Goal: Task Accomplishment & Management: Manage account settings

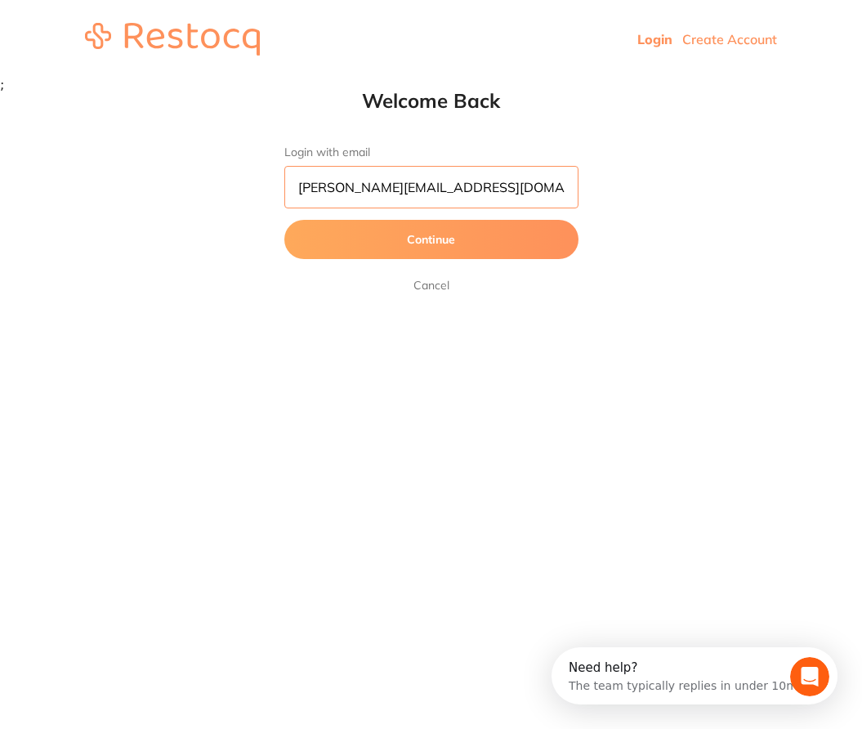
type input "[PERSON_NAME][EMAIL_ADDRESS][DOMAIN_NAME]"
click at [431, 240] on button "Continue" at bounding box center [431, 239] width 294 height 39
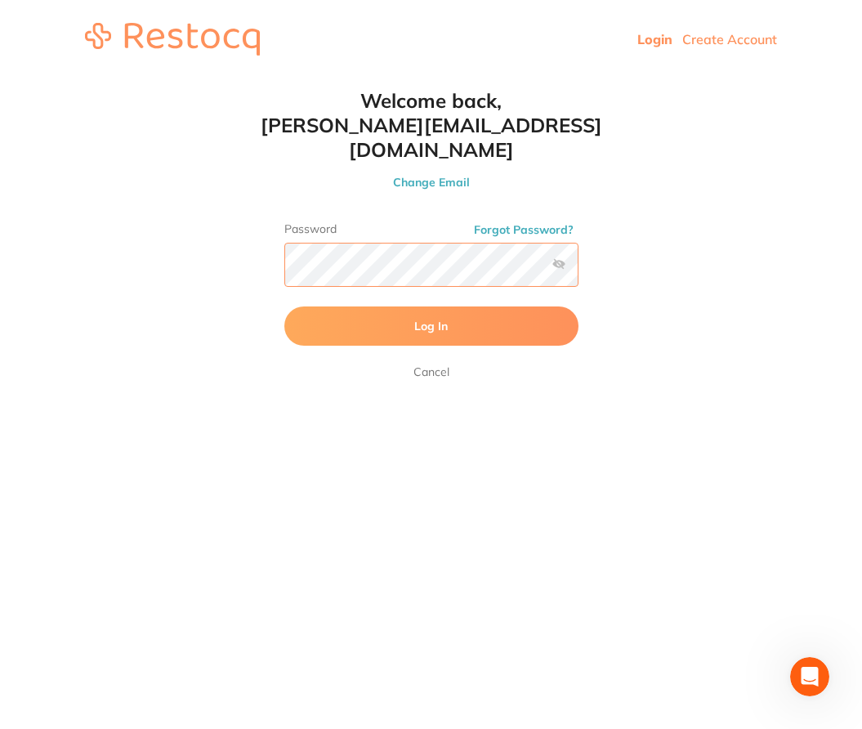
click at [431, 306] on button "Log In" at bounding box center [431, 325] width 294 height 39
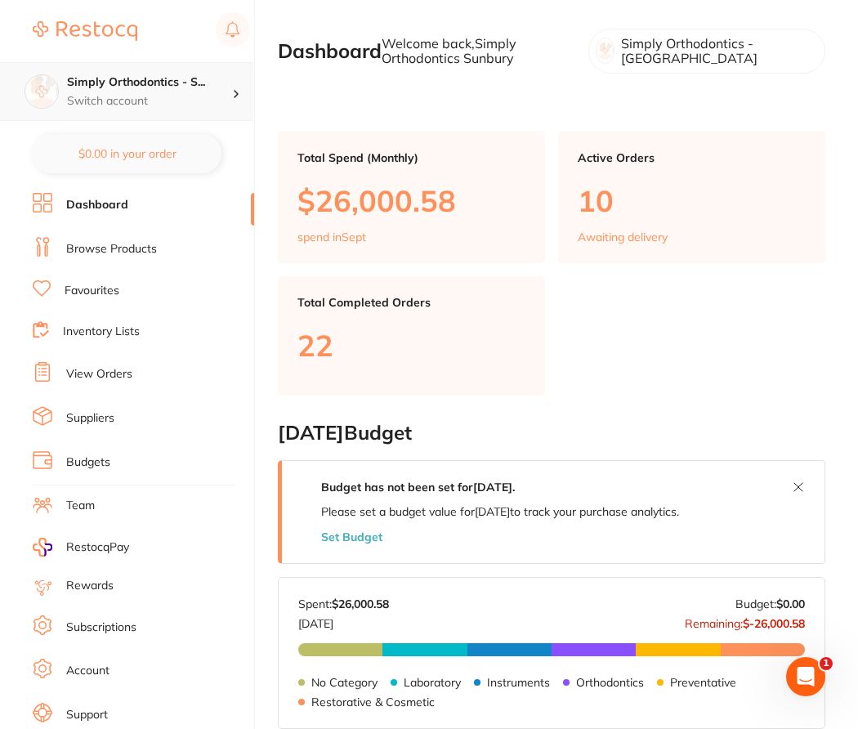
click at [187, 93] on p "Switch account" at bounding box center [149, 101] width 165 height 16
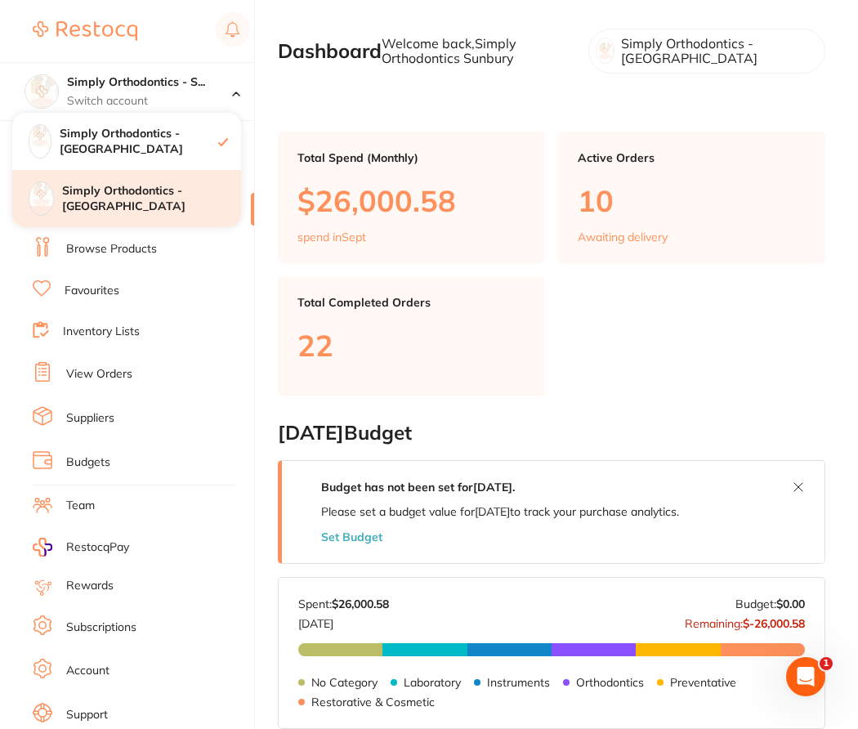
click at [146, 197] on h4 "Simply Orthodontics - [GEOGRAPHIC_DATA]" at bounding box center [151, 199] width 179 height 32
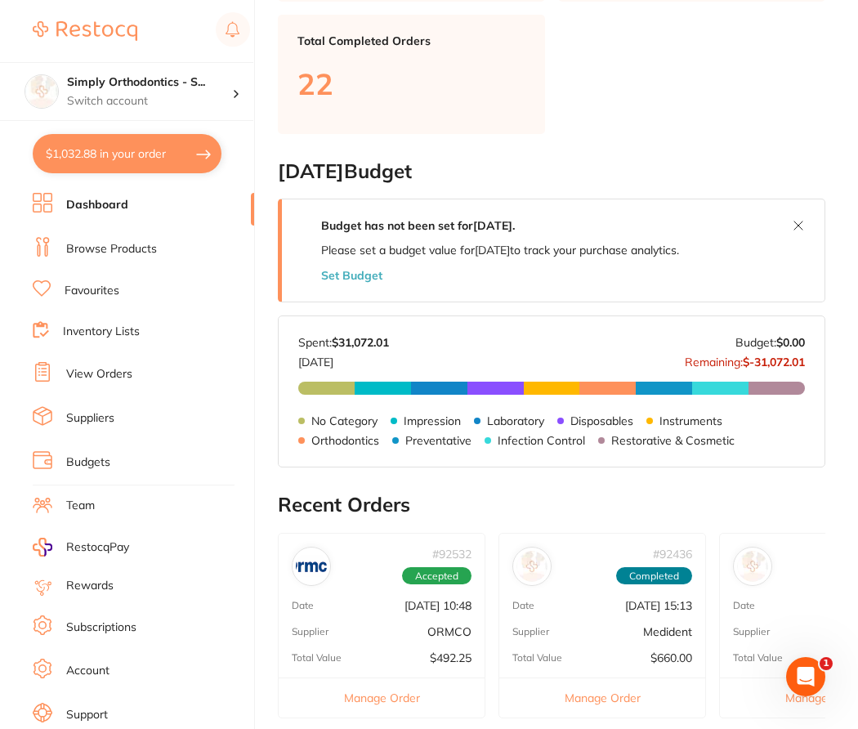
scroll to position [262, 0]
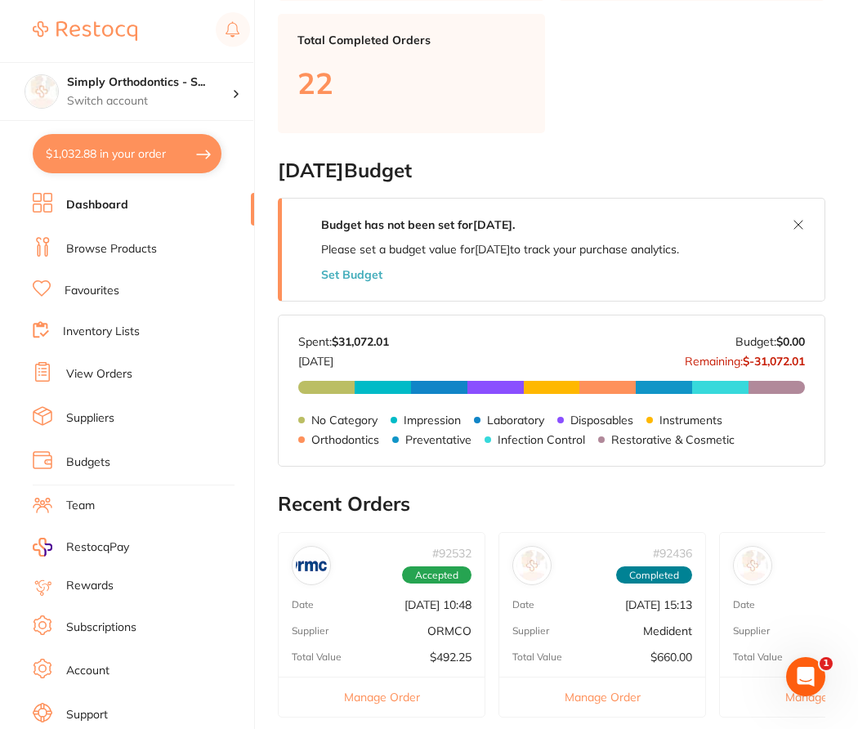
click at [105, 371] on link "View Orders" at bounding box center [99, 374] width 66 height 16
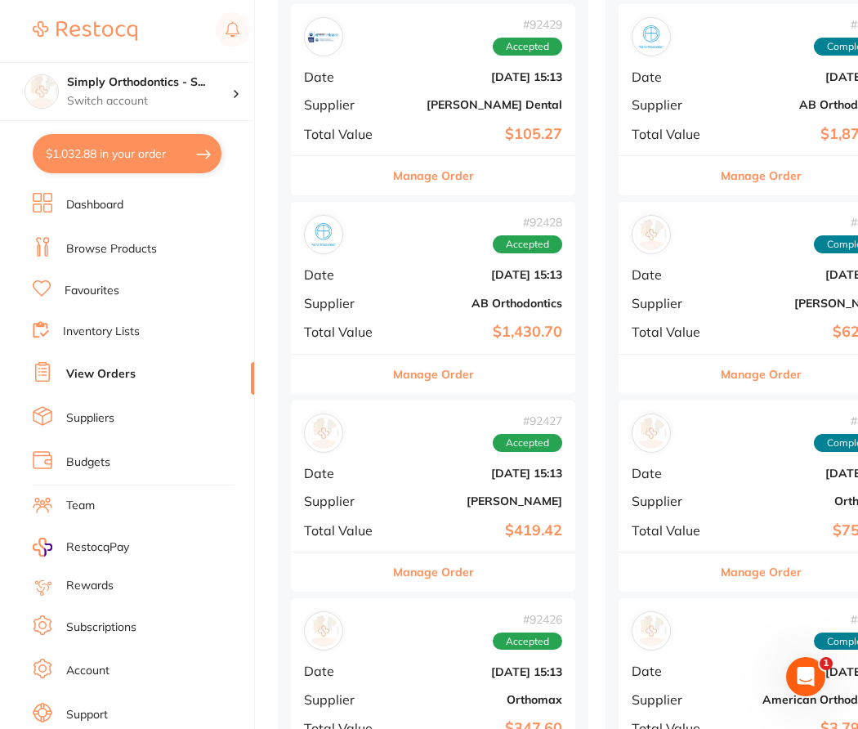
scroll to position [1545, 0]
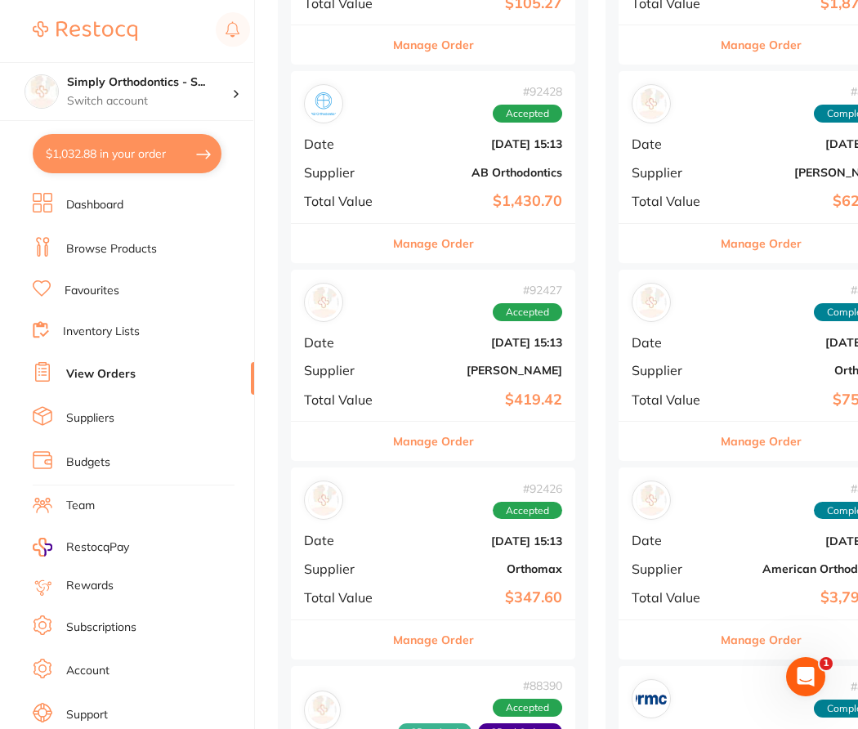
click at [434, 567] on div "# 92426 Accepted Date Sept 2 2025, 15:13 Supplier Orthomax Total Value $347.60" at bounding box center [433, 543] width 284 height 151
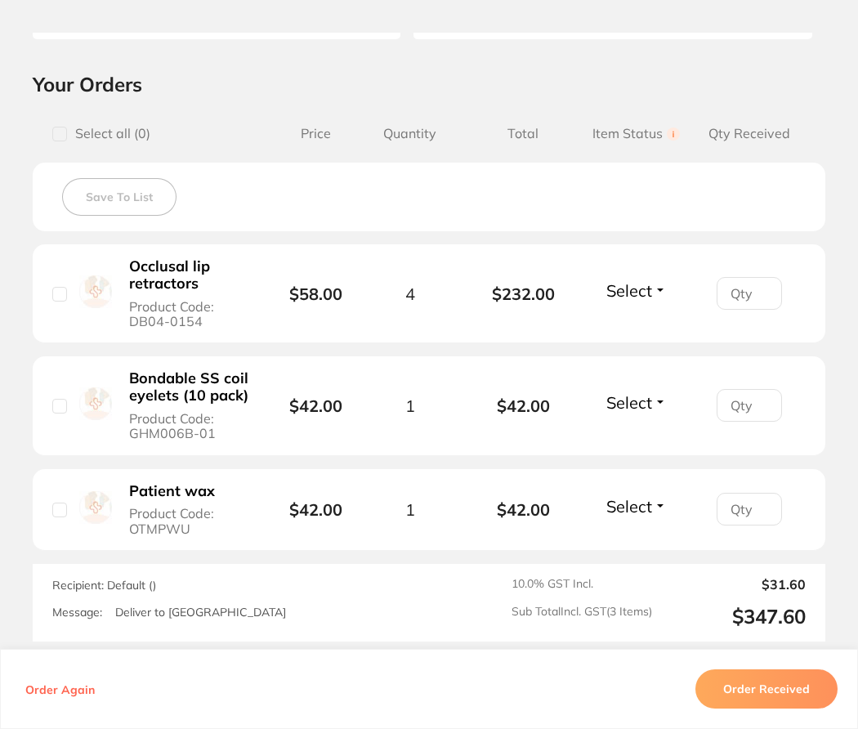
scroll to position [335, 0]
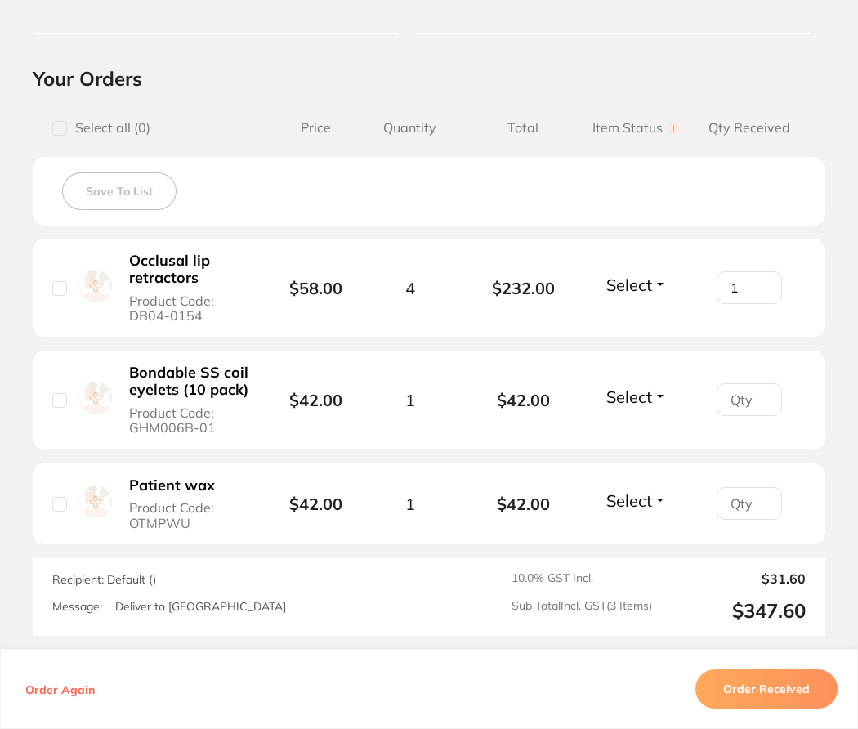
click at [760, 289] on input "1" at bounding box center [749, 287] width 65 height 33
click at [760, 289] on input "2" at bounding box center [749, 287] width 65 height 33
click at [760, 289] on input "3" at bounding box center [749, 287] width 65 height 33
type input "4"
click at [760, 289] on input "4" at bounding box center [749, 287] width 65 height 33
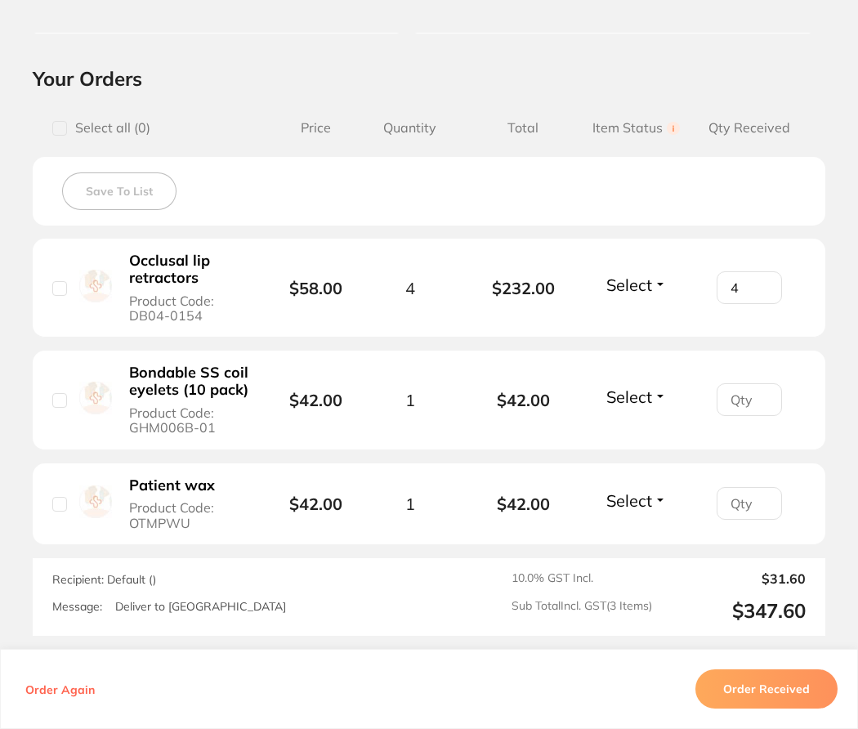
type input "1"
click at [758, 400] on input "1" at bounding box center [749, 399] width 65 height 33
type input "1"
click at [760, 507] on input "1" at bounding box center [749, 503] width 65 height 33
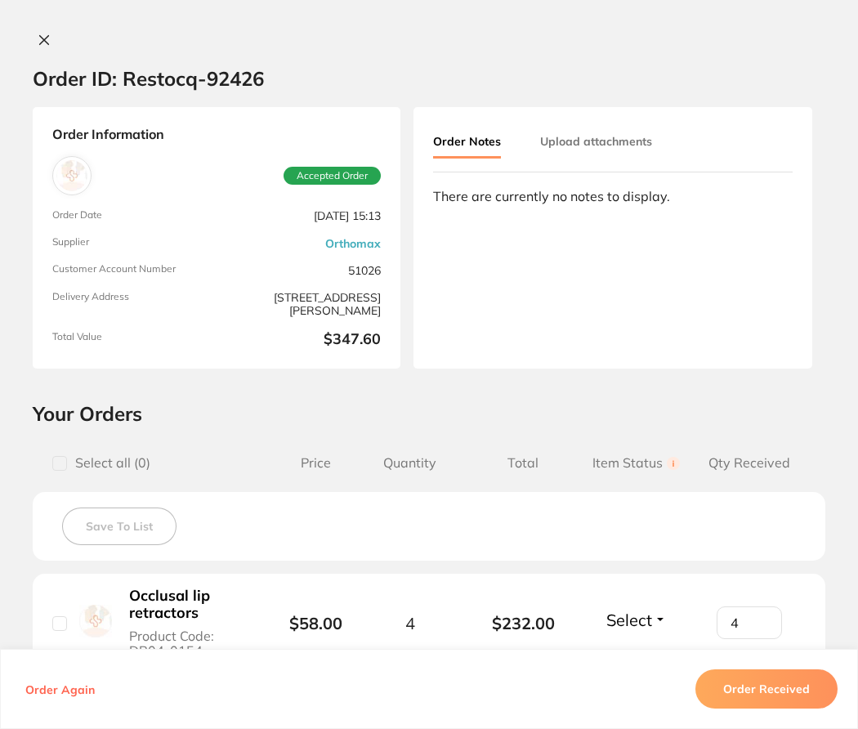
scroll to position [0, 0]
click at [596, 149] on button "Upload attachments" at bounding box center [596, 141] width 112 height 29
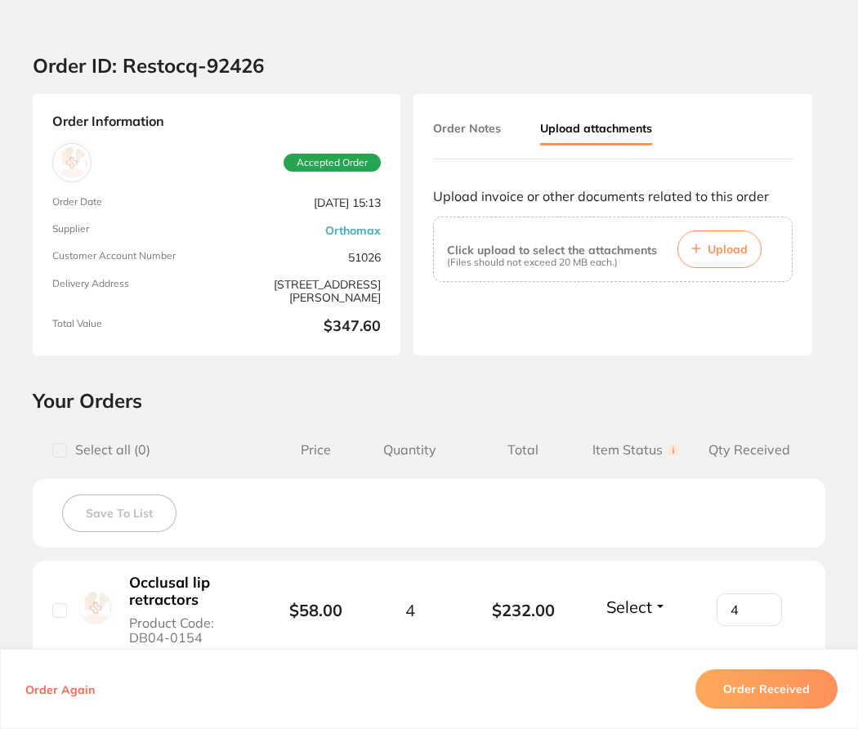
scroll to position [1543, 1]
click at [722, 253] on span "Upload" at bounding box center [728, 249] width 40 height 15
click at [716, 257] on span "Upload" at bounding box center [728, 249] width 40 height 15
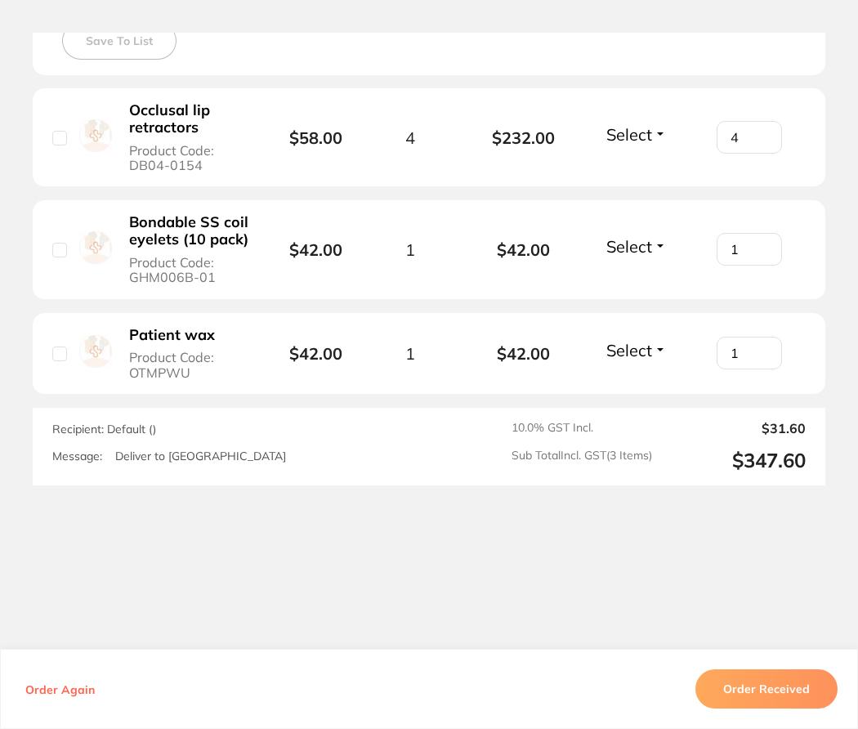
scroll to position [493, 0]
click at [761, 689] on button "Order Received" at bounding box center [767, 688] width 142 height 39
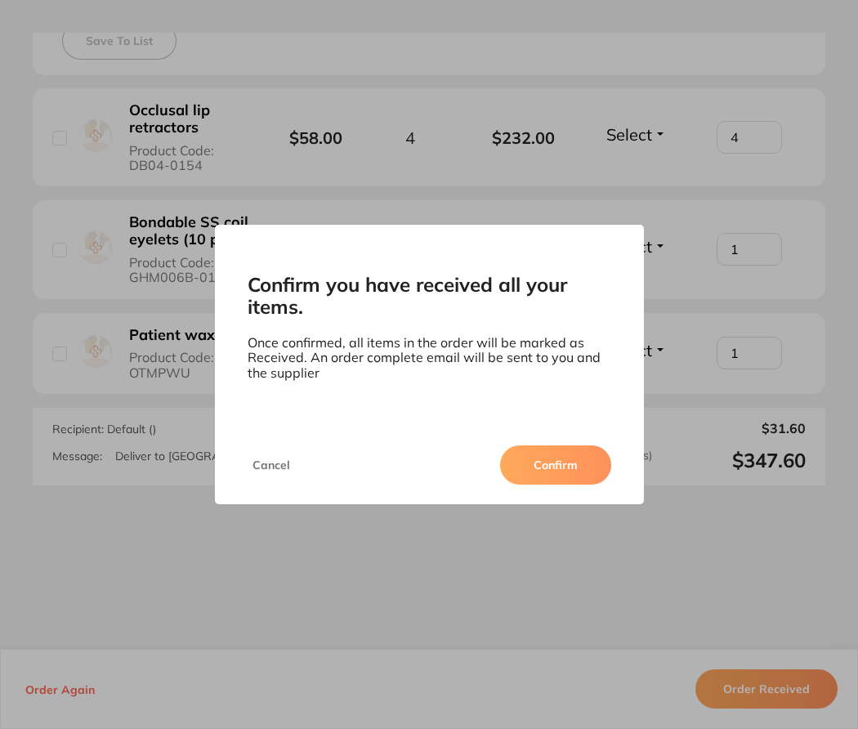
click at [575, 463] on button "Confirm" at bounding box center [555, 464] width 111 height 39
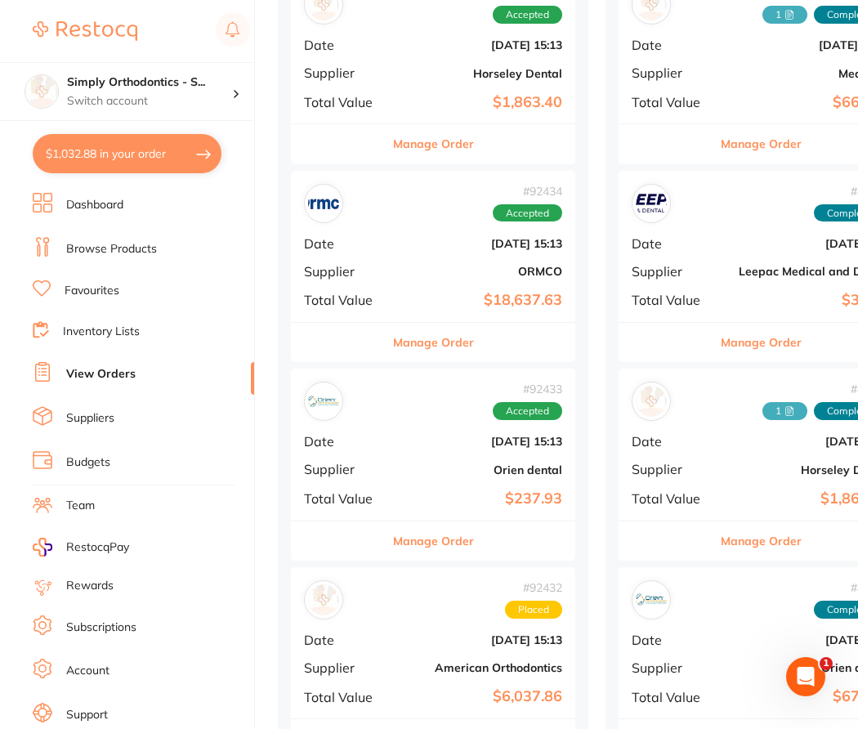
scroll to position [459, 0]
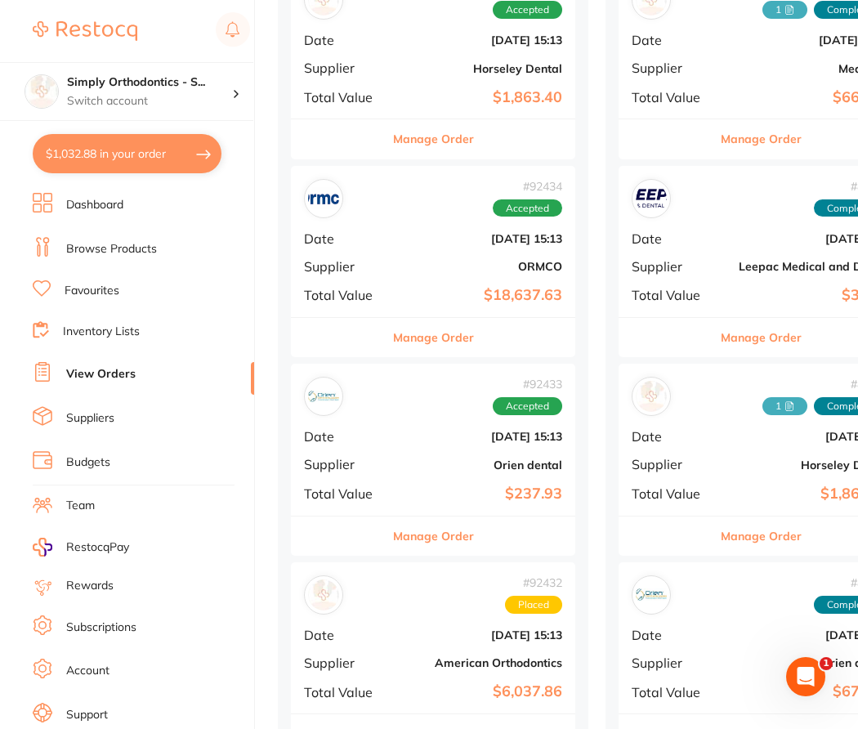
click at [427, 495] on b "$237.93" at bounding box center [480, 493] width 163 height 17
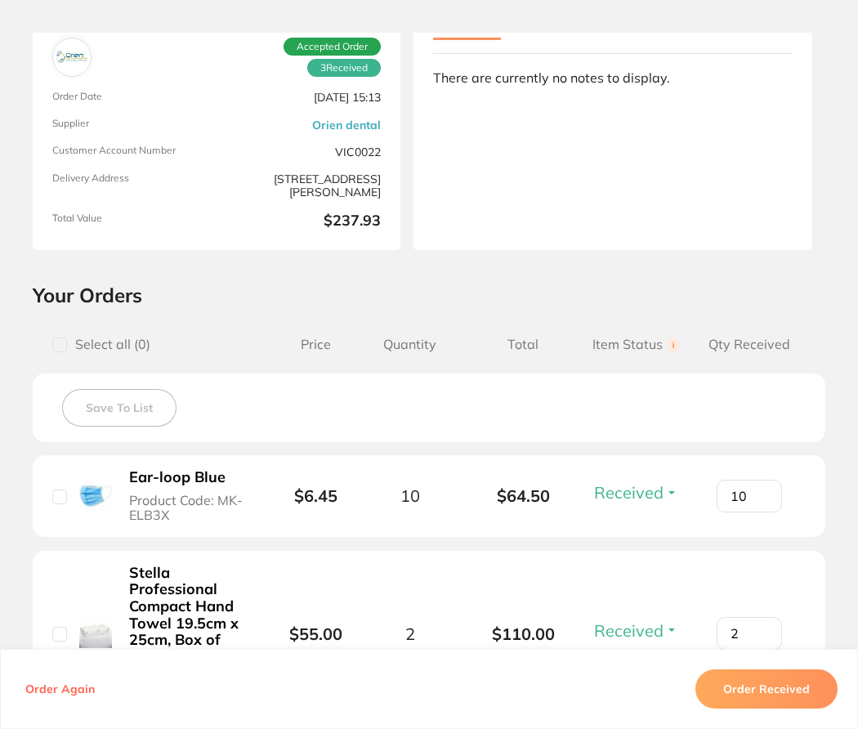
scroll to position [74, 0]
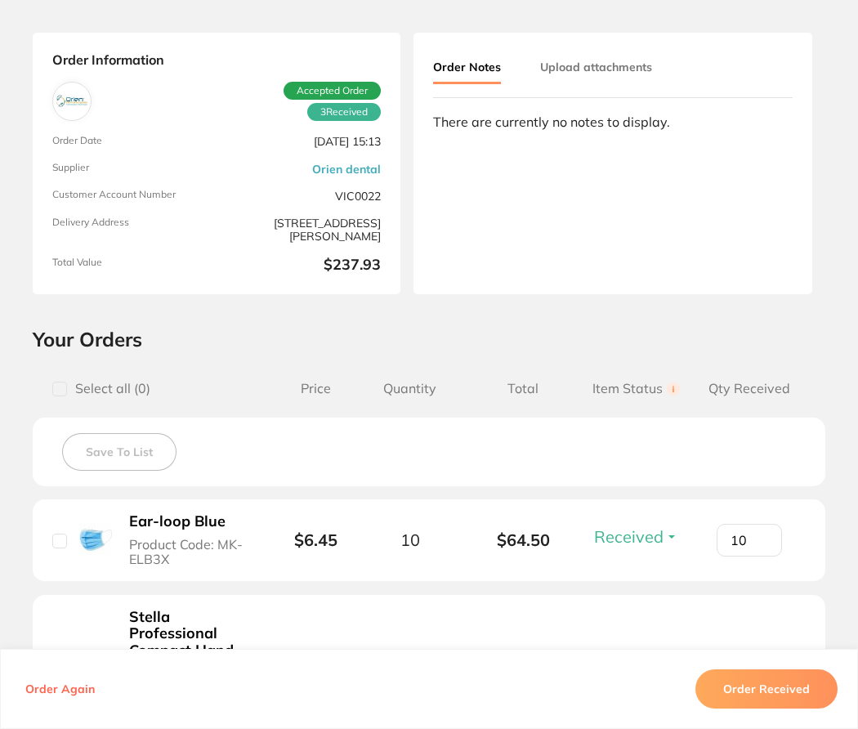
click at [603, 76] on button "Upload attachments" at bounding box center [596, 66] width 112 height 29
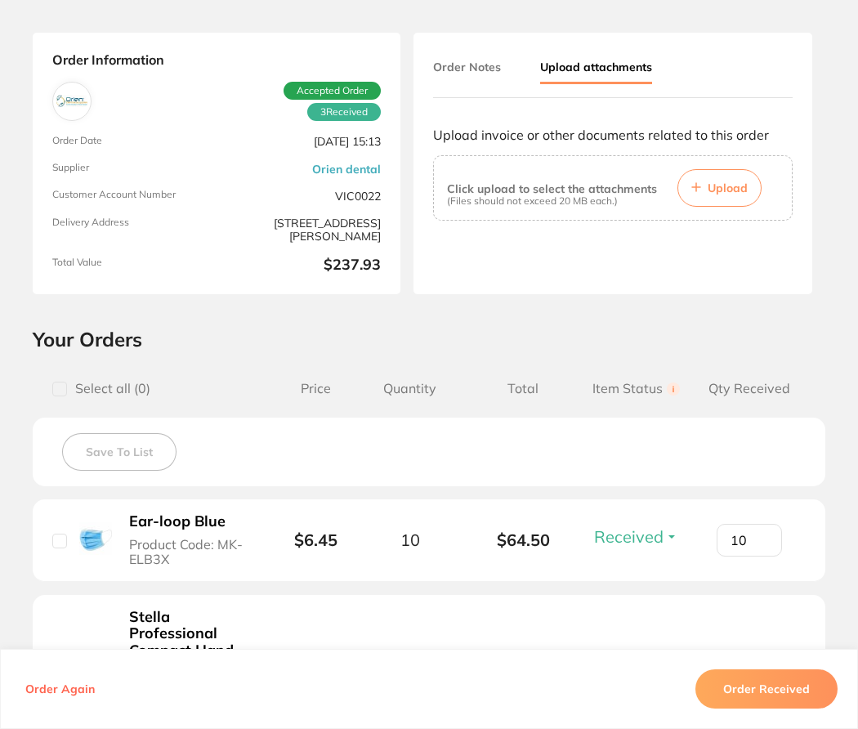
click at [701, 193] on button "Upload" at bounding box center [720, 188] width 84 height 38
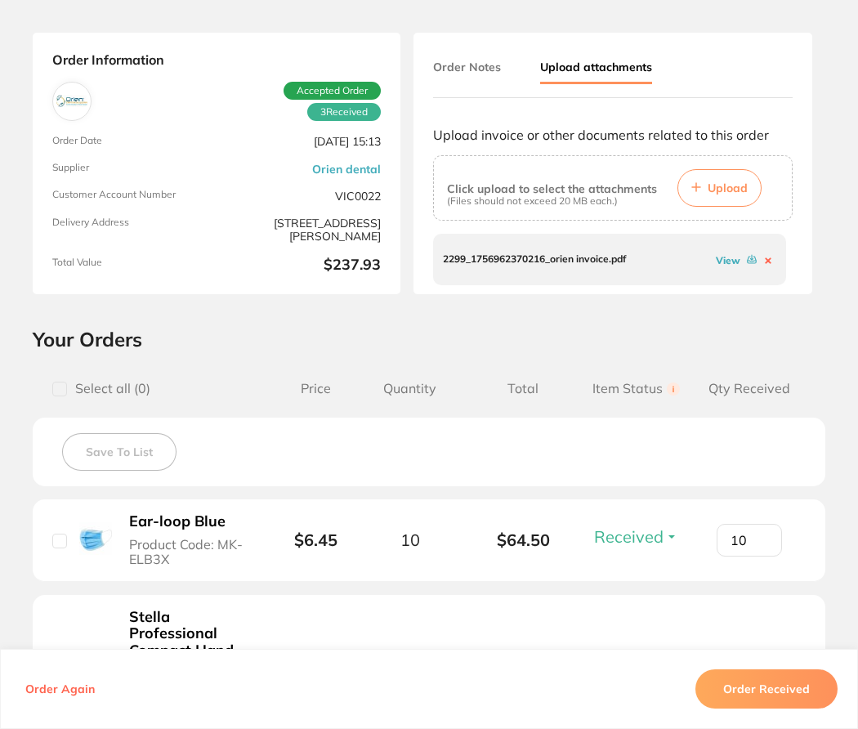
scroll to position [125, 0]
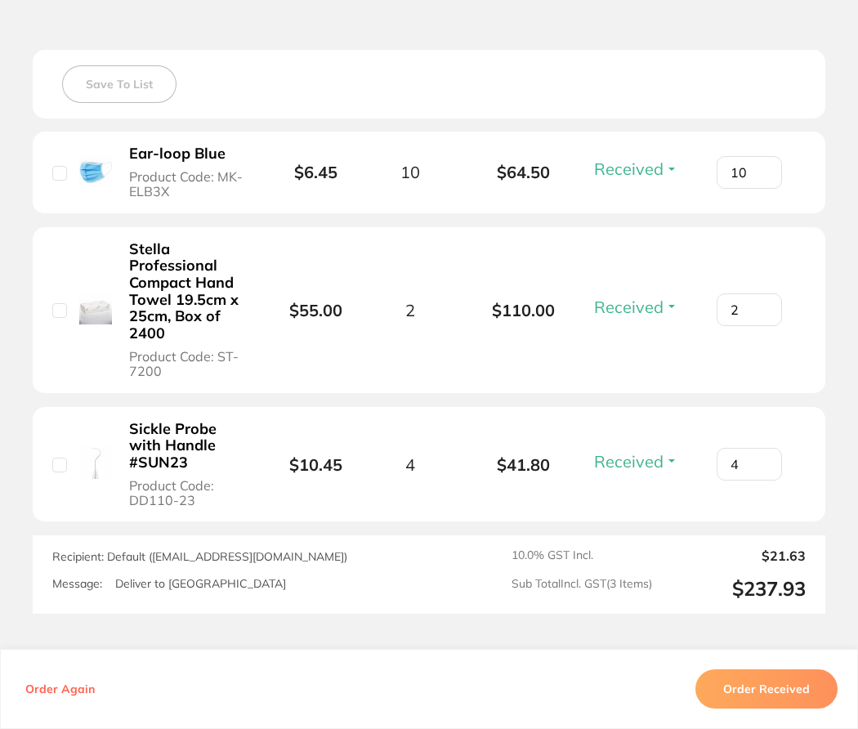
click at [762, 700] on button "Order Received" at bounding box center [767, 688] width 142 height 39
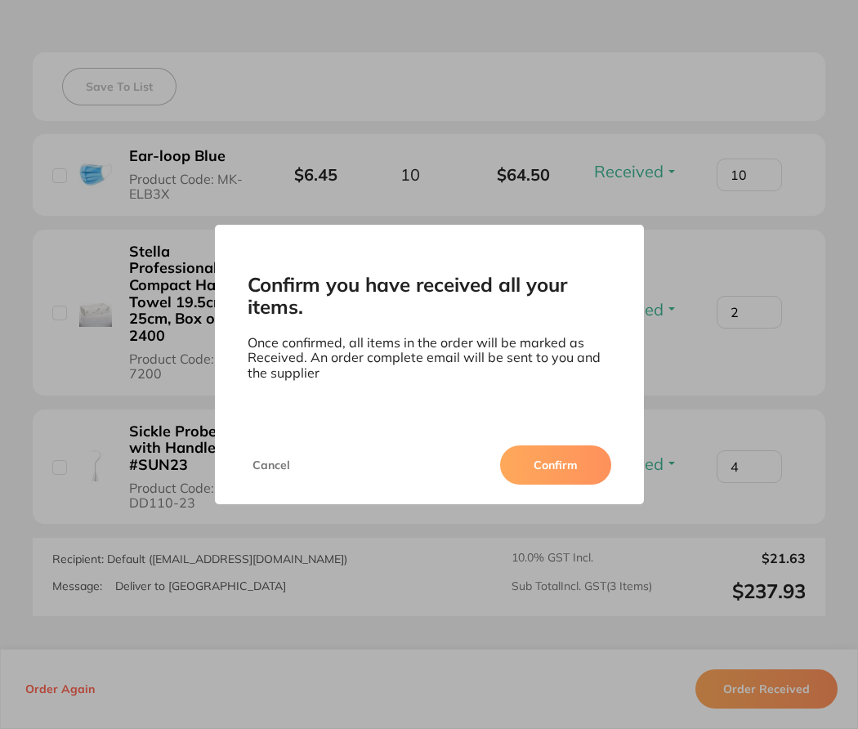
click at [566, 472] on button "Confirm" at bounding box center [555, 464] width 111 height 39
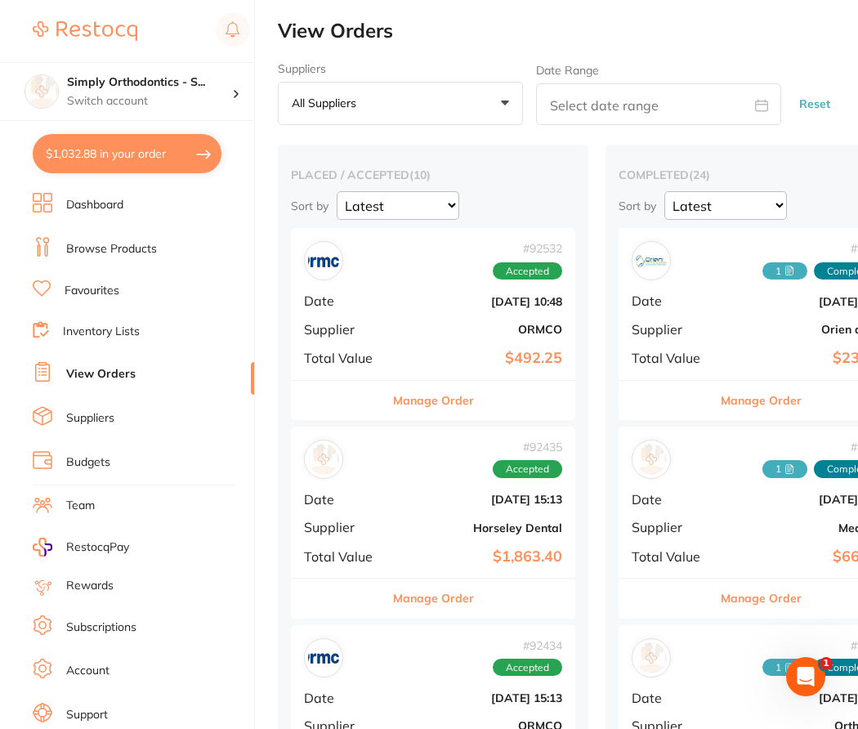
click at [409, 320] on div "# 92532 Accepted Date Sept 3 2025, 10:48 Supplier ORMCO Total Value $492.25" at bounding box center [433, 303] width 284 height 151
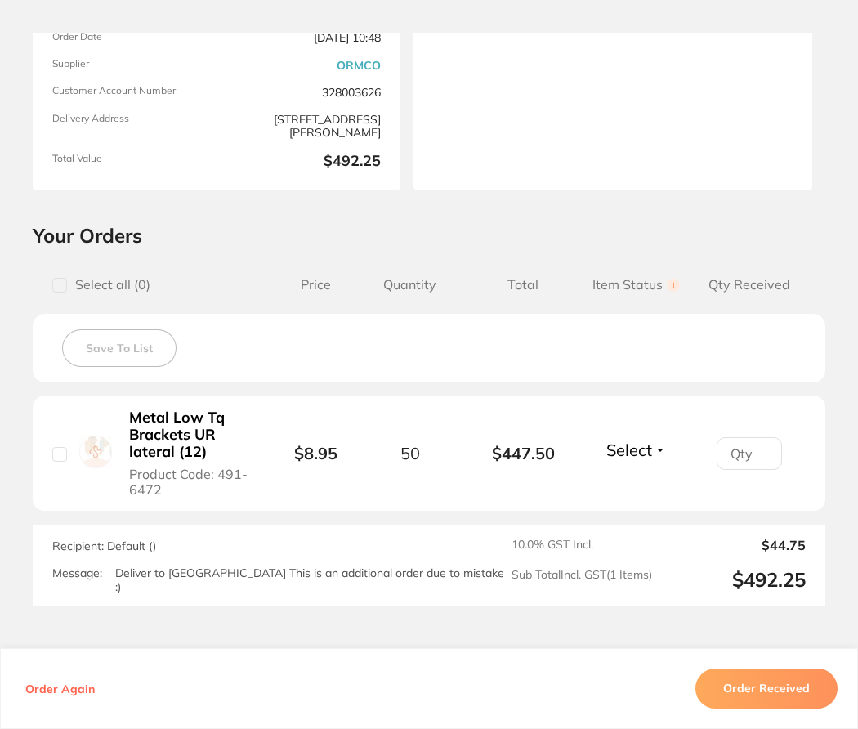
scroll to position [290, 0]
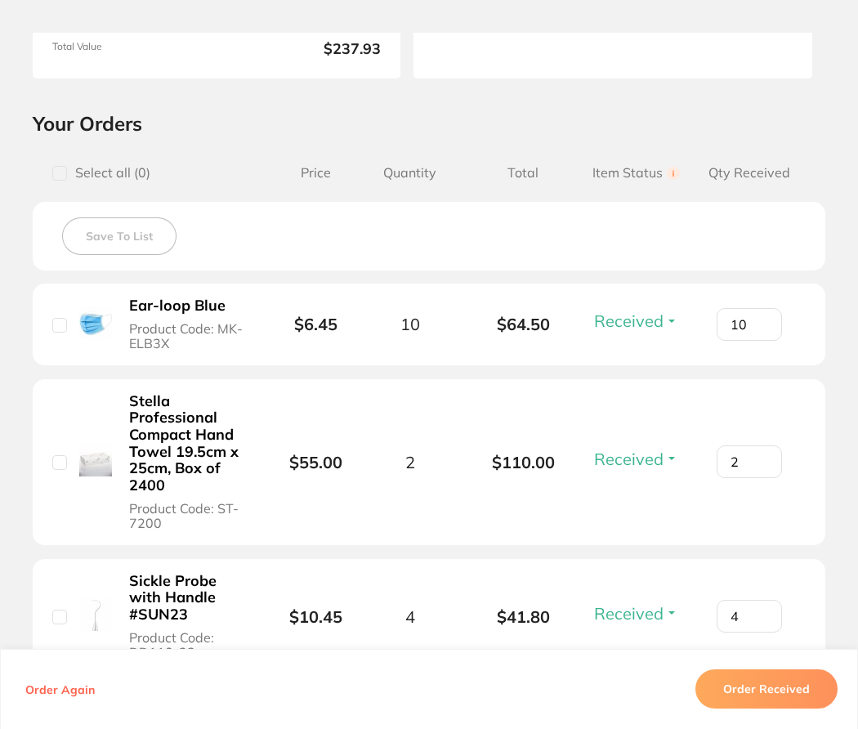
scroll to position [459, 0]
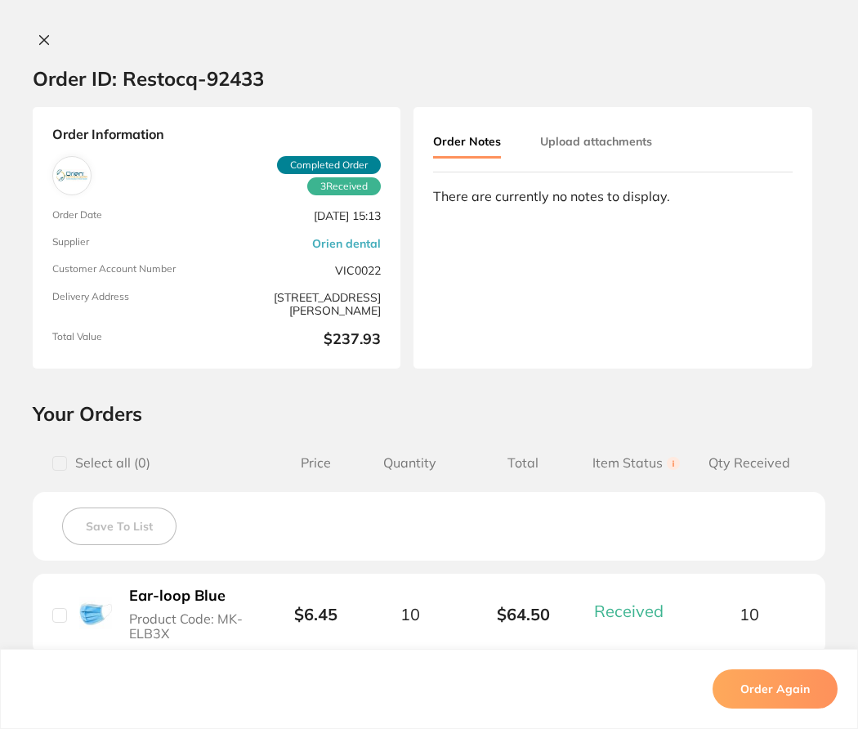
click at [41, 40] on icon at bounding box center [44, 40] width 9 height 9
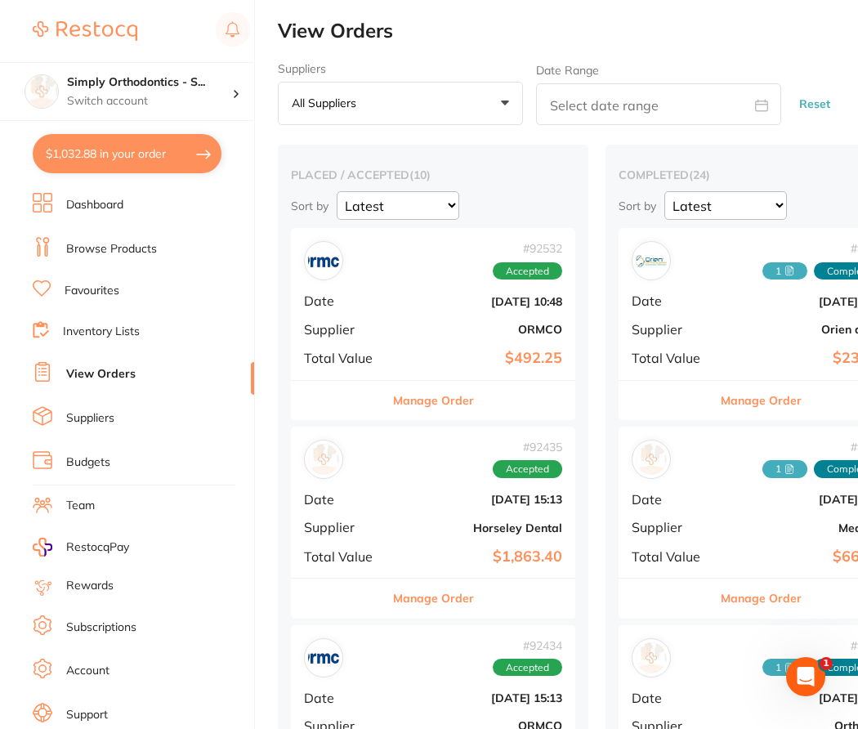
click at [396, 477] on div "# 92435 Accepted Date Sept 2 2025, 15:13 Supplier Horseley Dental Total Value $…" at bounding box center [433, 502] width 284 height 151
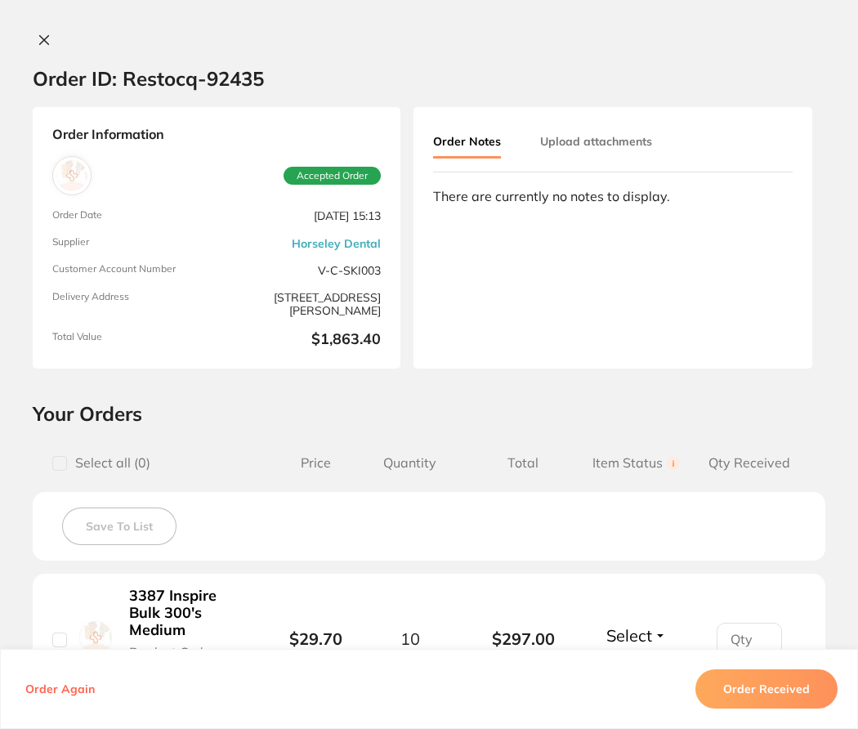
click at [26, 43] on div at bounding box center [429, 41] width 858 height 17
click at [38, 41] on icon at bounding box center [44, 40] width 13 height 13
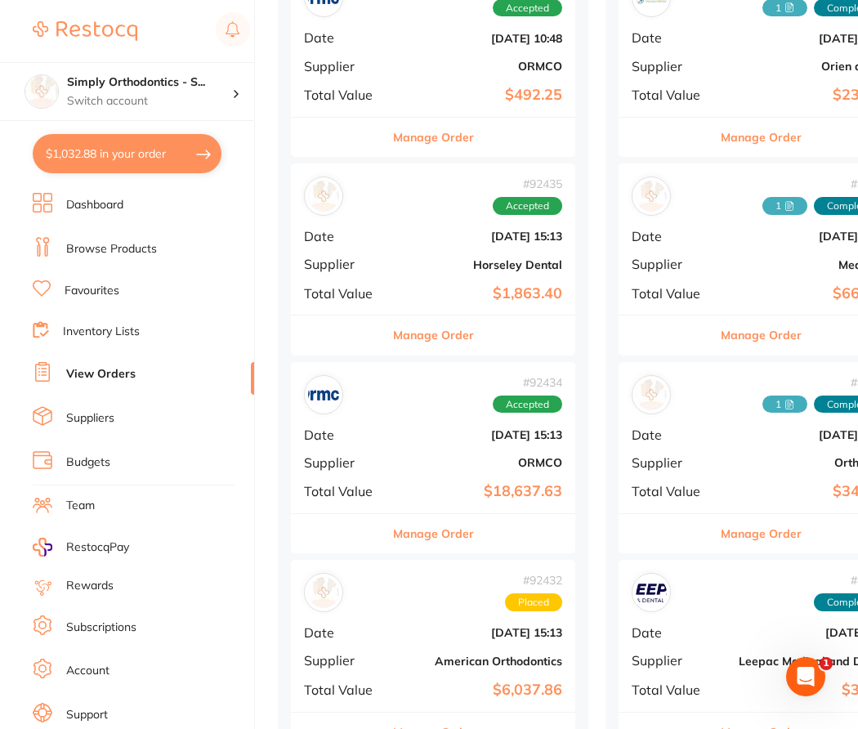
click at [456, 467] on div "# 92434 Accepted Date Sept 2 2025, 15:13 Supplier ORMCO Total Value $18,637.63" at bounding box center [433, 437] width 284 height 151
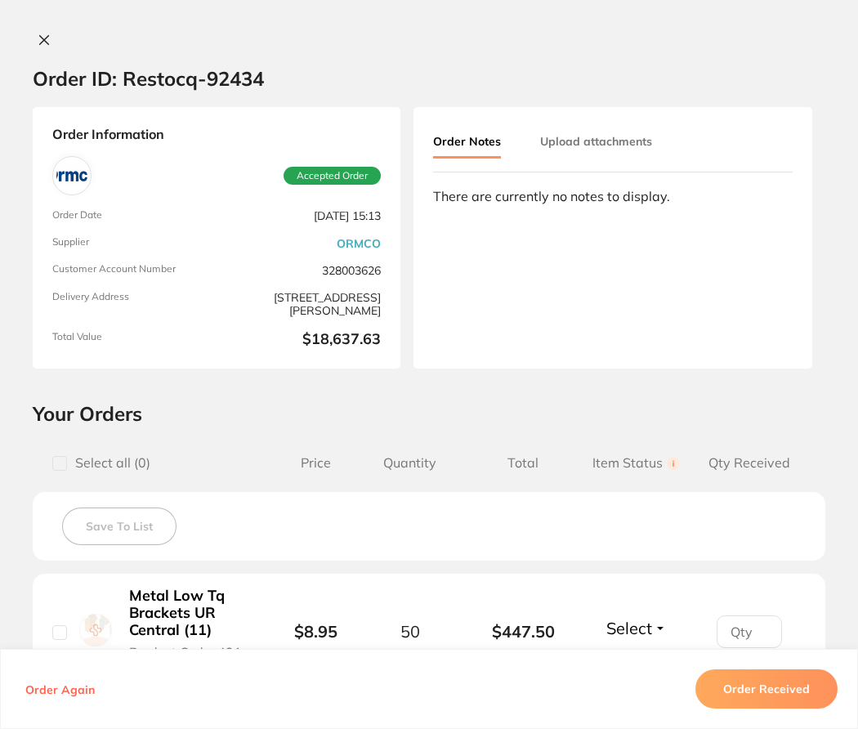
click at [38, 39] on icon at bounding box center [44, 40] width 13 height 13
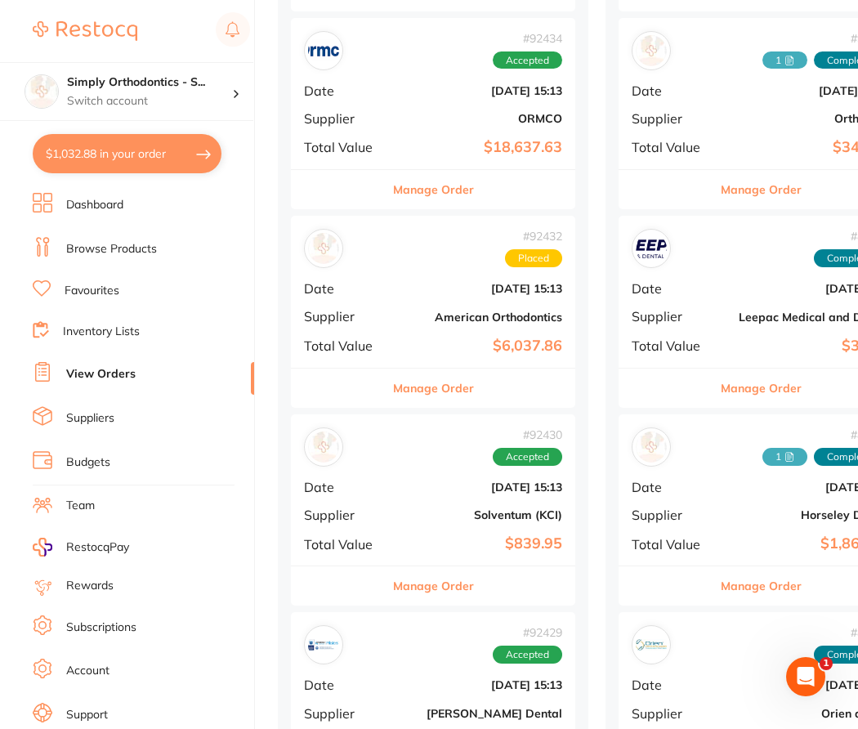
click at [455, 472] on div "# 92430 Accepted Date Sept 2 2025, 15:13 Supplier Solventum (KCI) Total Value $…" at bounding box center [433, 489] width 284 height 151
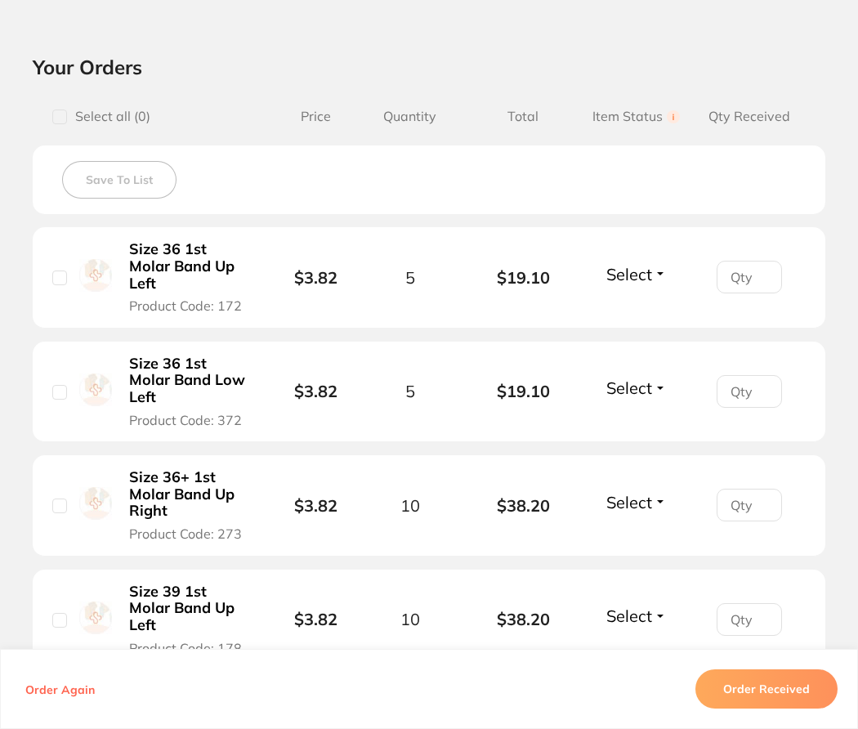
click at [647, 290] on div "Select Received Back Order" at bounding box center [637, 277] width 70 height 27
click at [644, 280] on span "Select" at bounding box center [629, 274] width 46 height 20
click at [641, 311] on span "Received" at bounding box center [636, 309] width 42 height 12
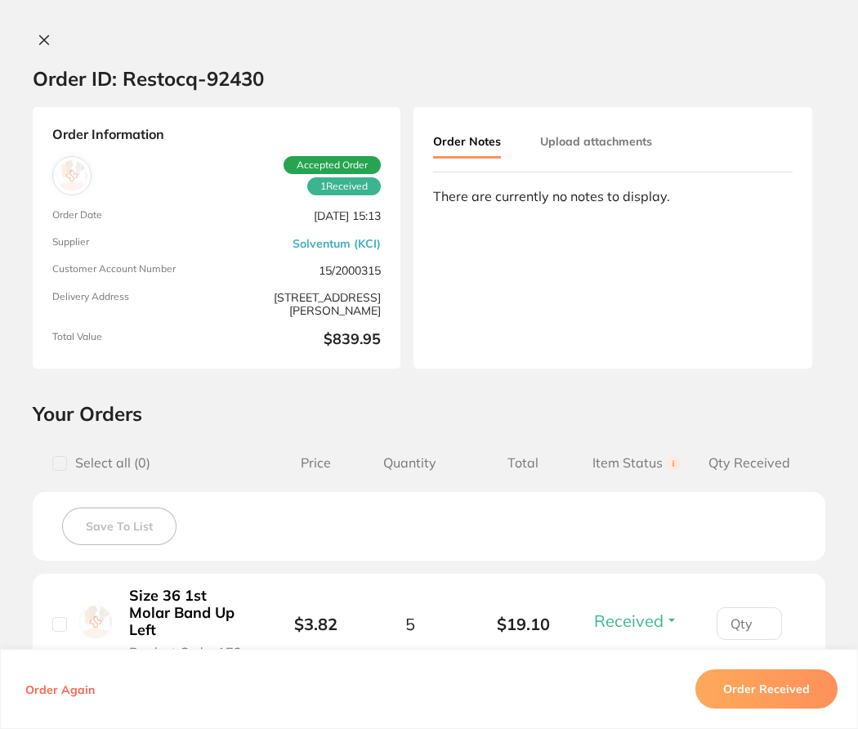
click at [596, 624] on span "Received" at bounding box center [628, 621] width 69 height 20
drag, startPoint x: 585, startPoint y: 667, endPoint x: 593, endPoint y: 676, distance: 12.2
click at [585, 690] on div "Order ID: Restocq- 92430 Order Information 1 Received Accepted Order Order Date…" at bounding box center [429, 381] width 858 height 696
click at [629, 627] on span "Received" at bounding box center [628, 621] width 69 height 20
click at [665, 623] on button "Received" at bounding box center [636, 621] width 94 height 20
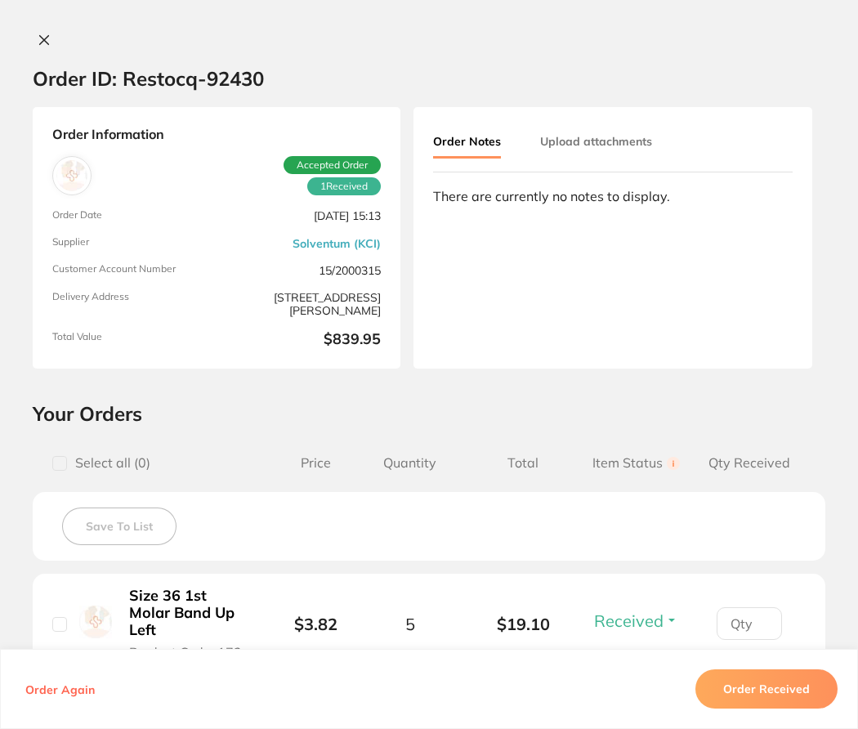
click at [38, 41] on icon at bounding box center [44, 40] width 13 height 13
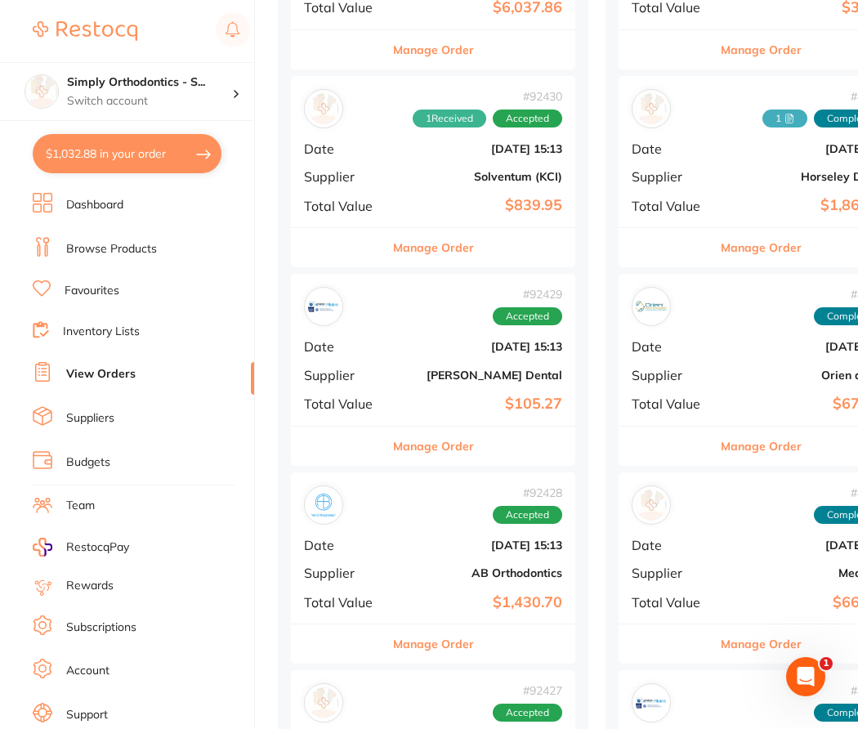
scroll to position [941, 0]
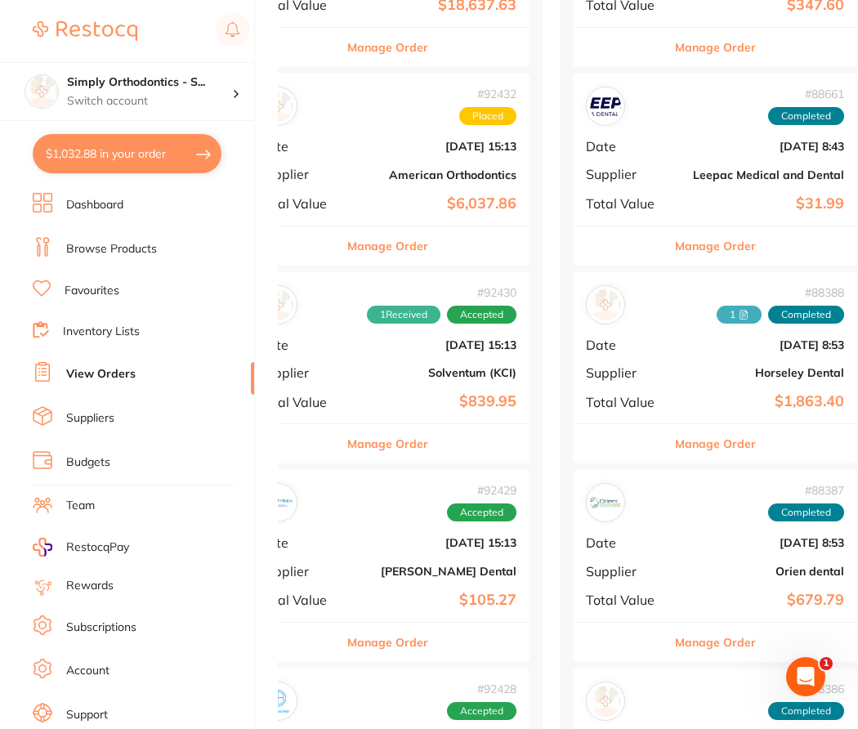
click at [403, 372] on b "Solventum (KCI)" at bounding box center [434, 372] width 163 height 13
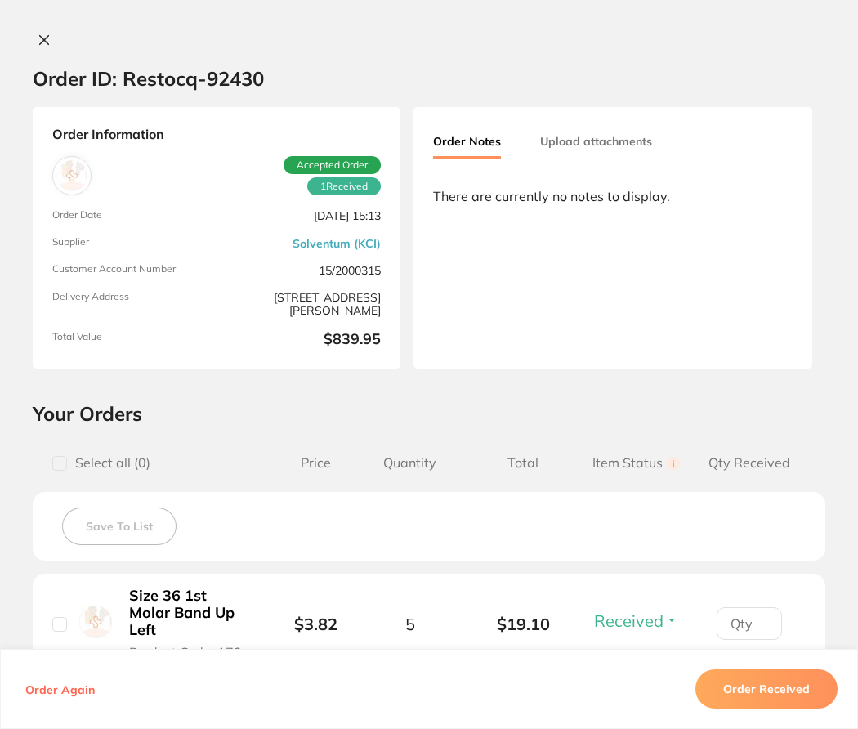
click at [44, 34] on button at bounding box center [44, 41] width 23 height 17
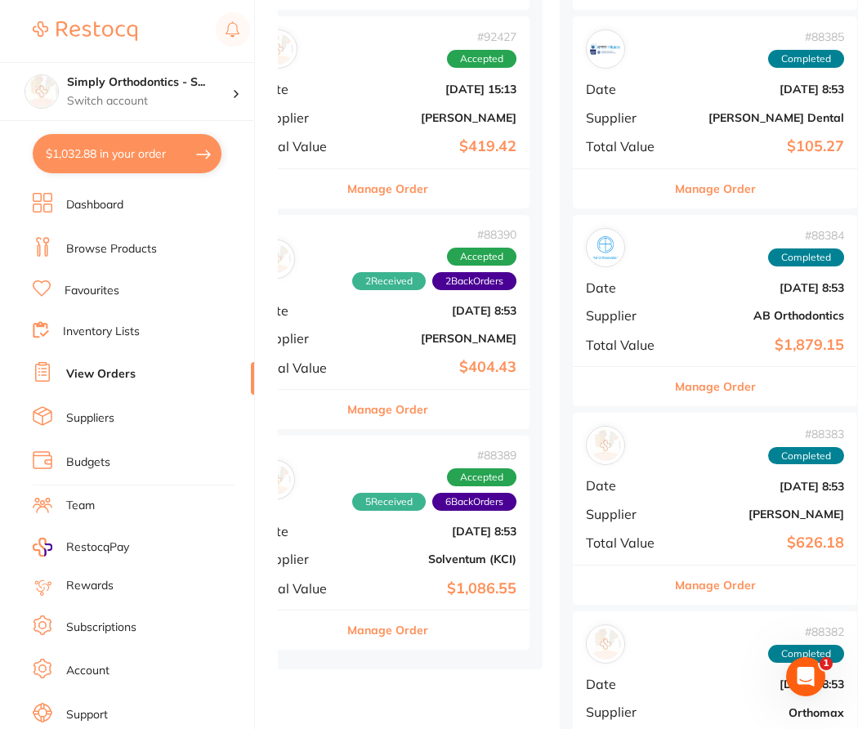
scroll to position [1601, 0]
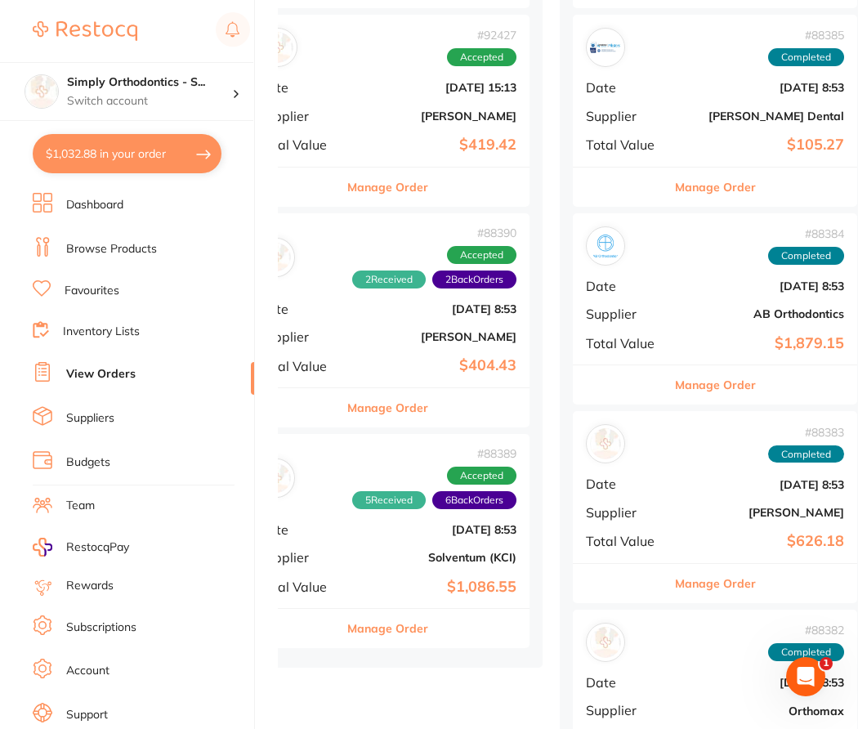
click at [394, 523] on div "# 88389 5 Received 6 Back Orders Accepted Date Aug 1 2025, 8:53 Supplier Solven…" at bounding box center [387, 521] width 284 height 174
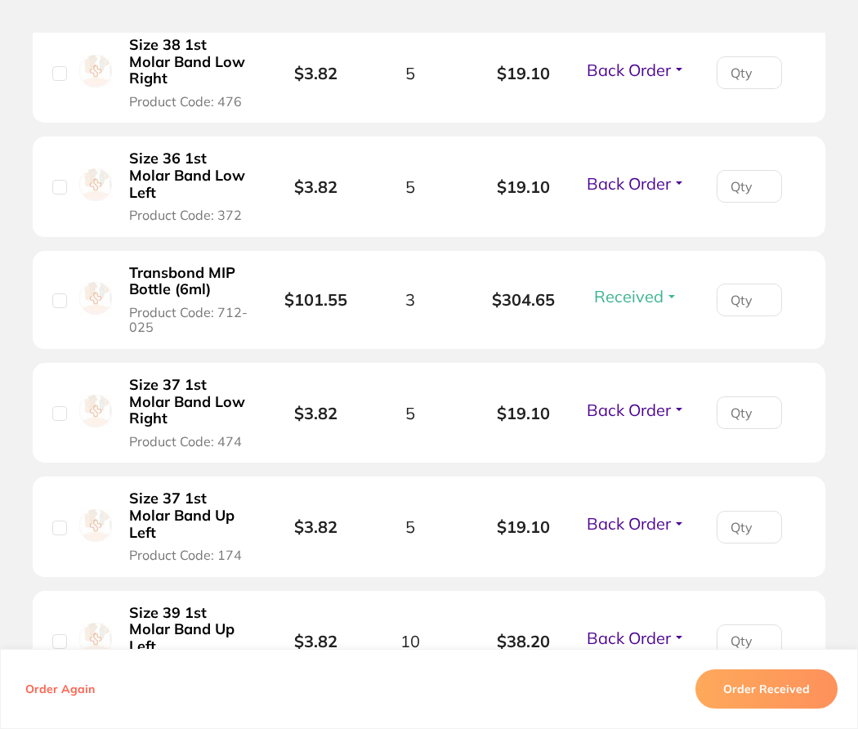
scroll to position [1908, 0]
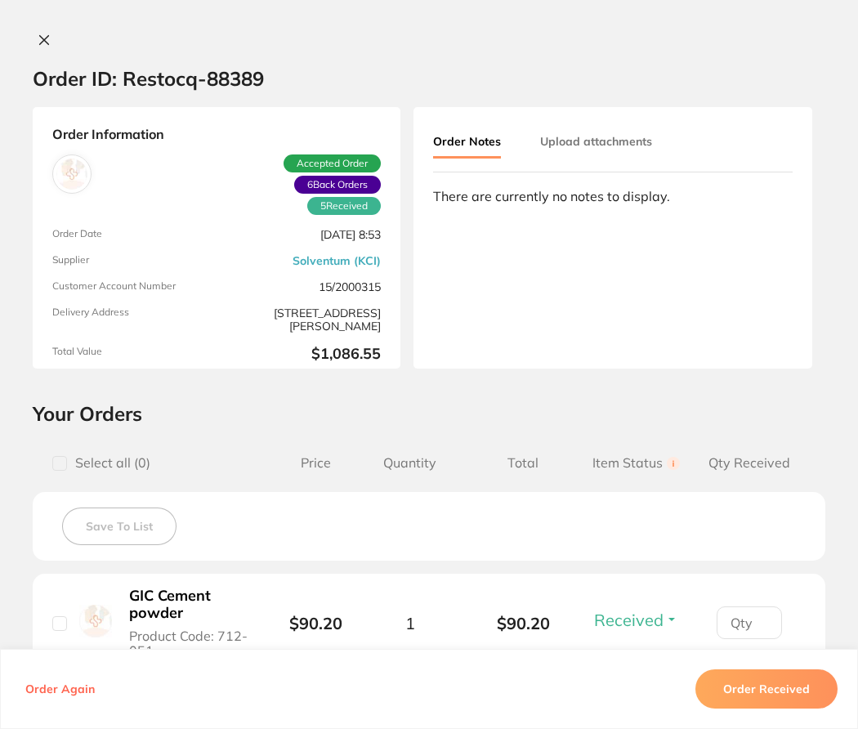
click at [40, 45] on icon at bounding box center [44, 40] width 13 height 13
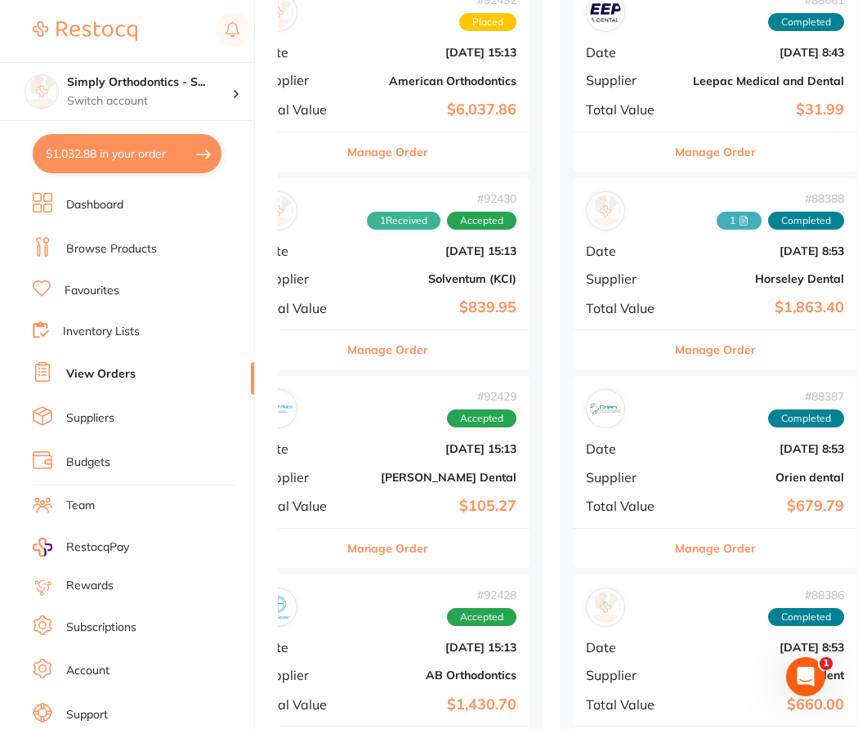
click at [400, 263] on div "# 92430 1 Received Accepted Date Sept 2 2025, 15:13 Supplier Solventum (KCI) To…" at bounding box center [387, 253] width 284 height 151
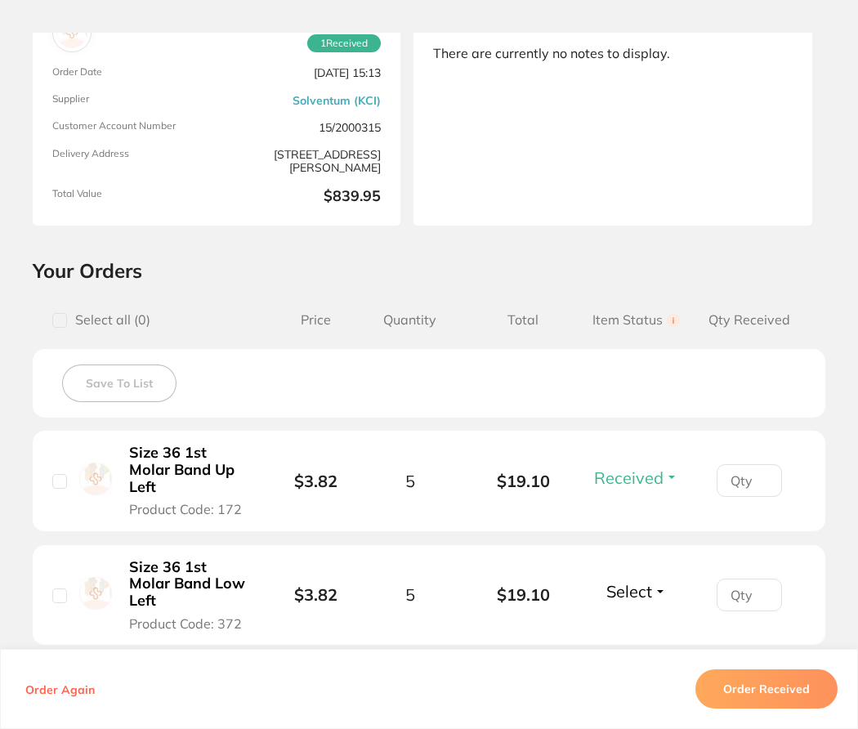
scroll to position [271, 0]
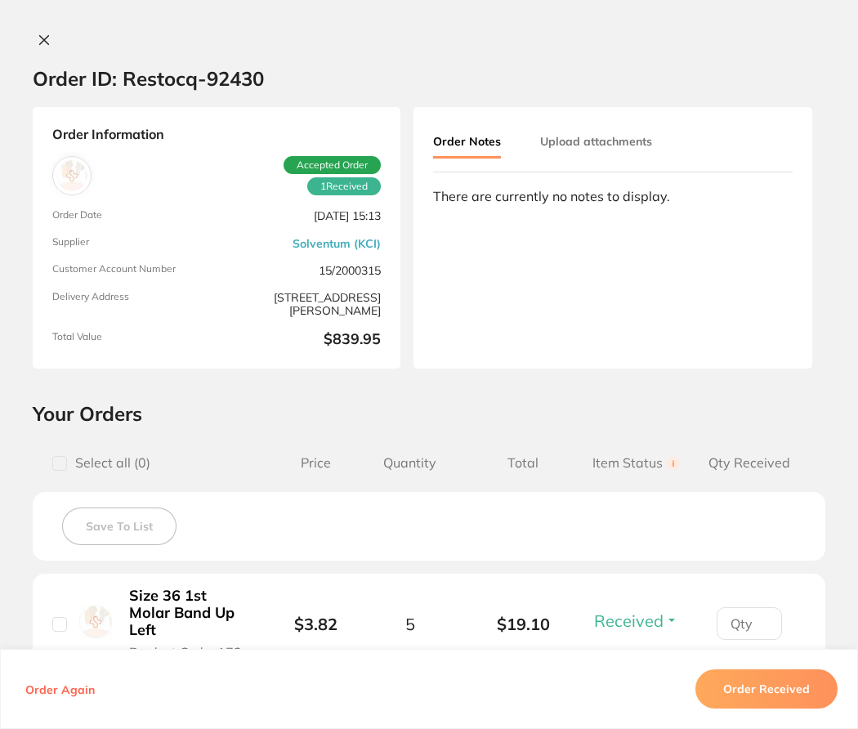
scroll to position [-5, 0]
drag, startPoint x: 0, startPoint y: 0, endPoint x: 40, endPoint y: 41, distance: 57.2
click at [40, 41] on icon at bounding box center [44, 40] width 9 height 9
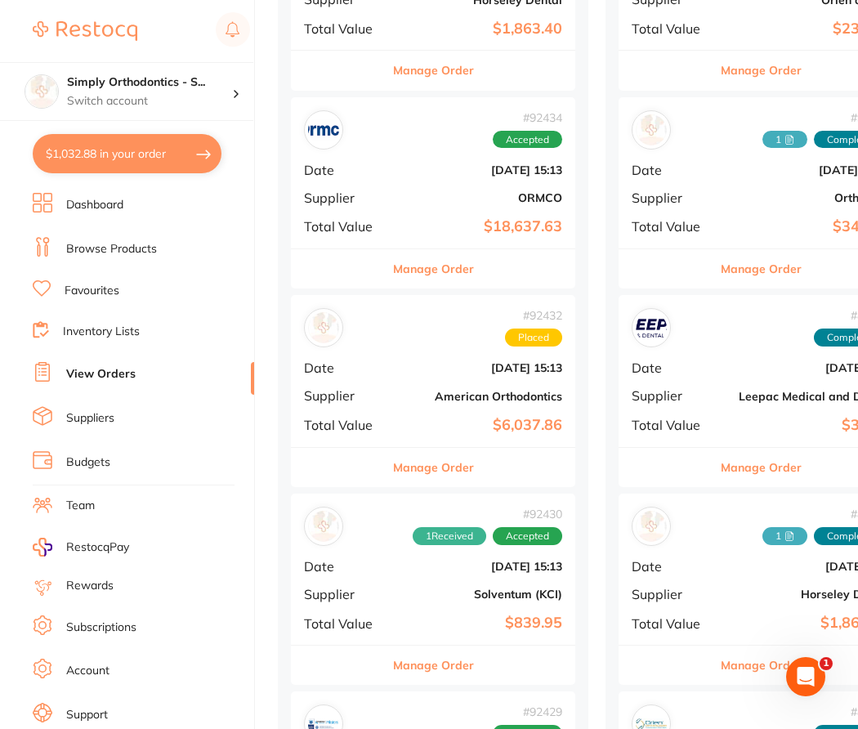
scroll to position [529, 0]
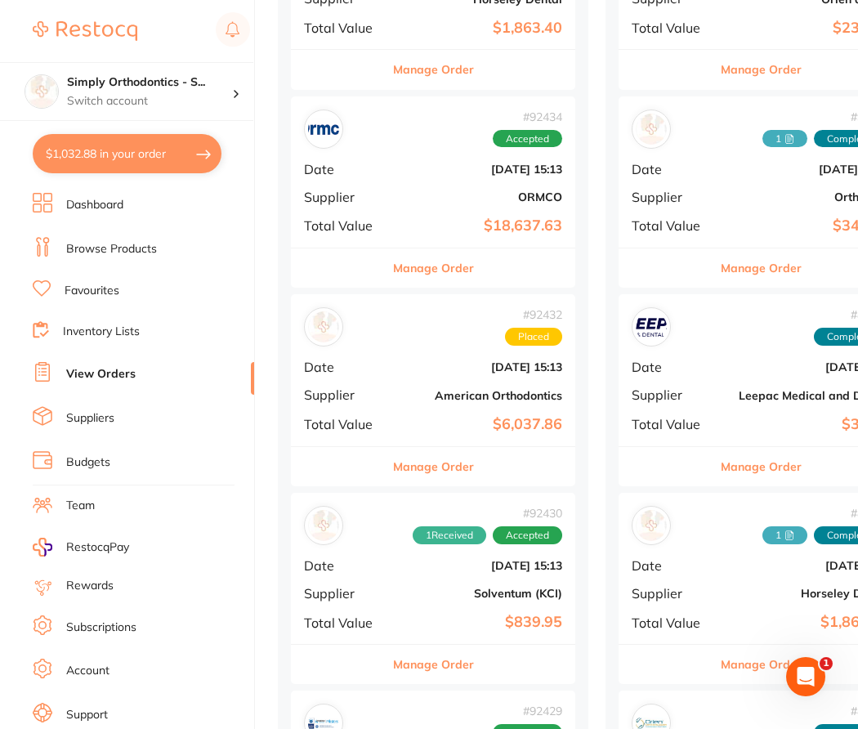
click at [438, 590] on b "Solventum (KCI)" at bounding box center [480, 593] width 163 height 13
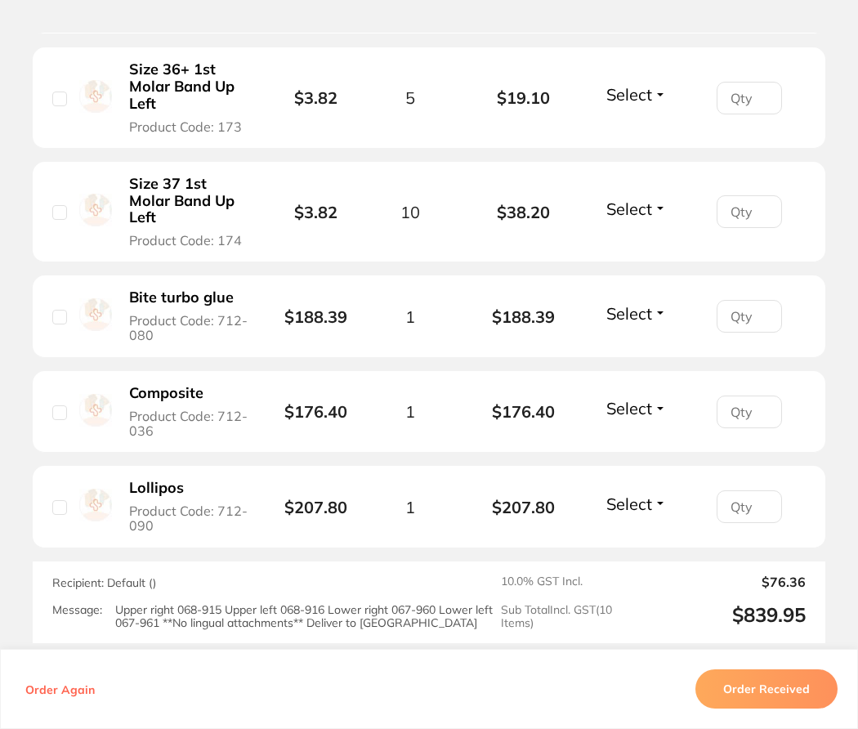
scroll to position [1120, 0]
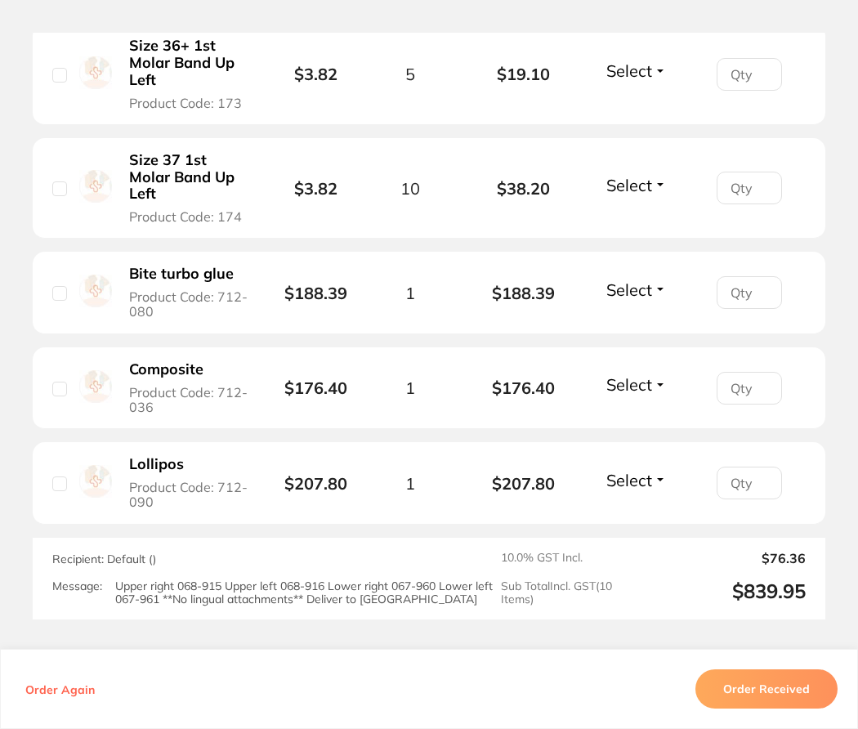
click at [646, 487] on span "Select" at bounding box center [629, 480] width 46 height 20
click at [642, 521] on span "Received" at bounding box center [636, 515] width 42 height 12
click at [643, 286] on span "Select" at bounding box center [629, 290] width 46 height 20
click at [639, 331] on span "Received" at bounding box center [636, 325] width 42 height 12
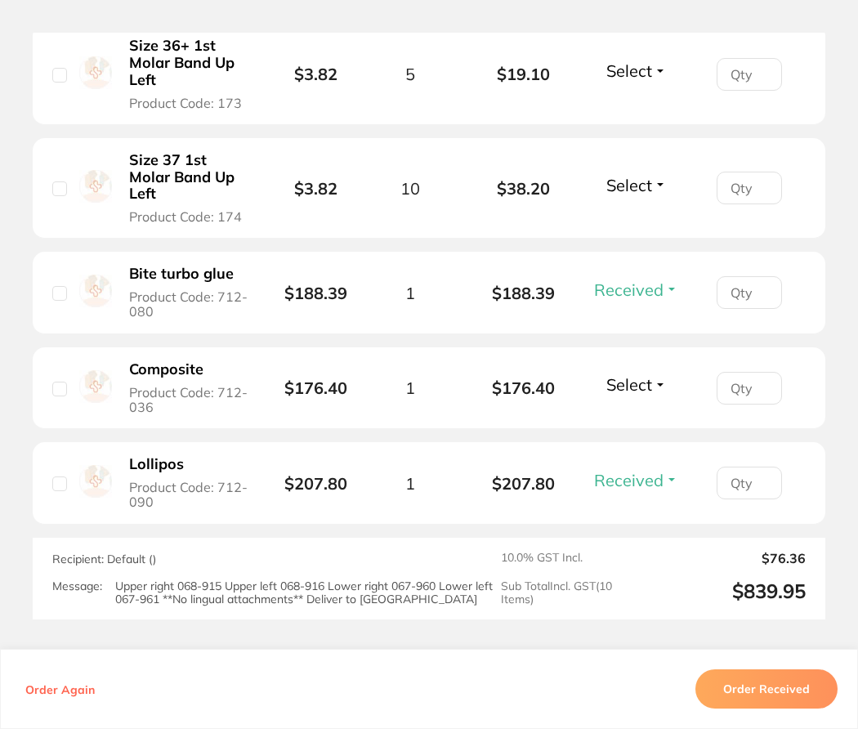
click at [634, 387] on span "Select" at bounding box center [629, 384] width 46 height 20
click at [630, 426] on span "Received" at bounding box center [636, 420] width 42 height 12
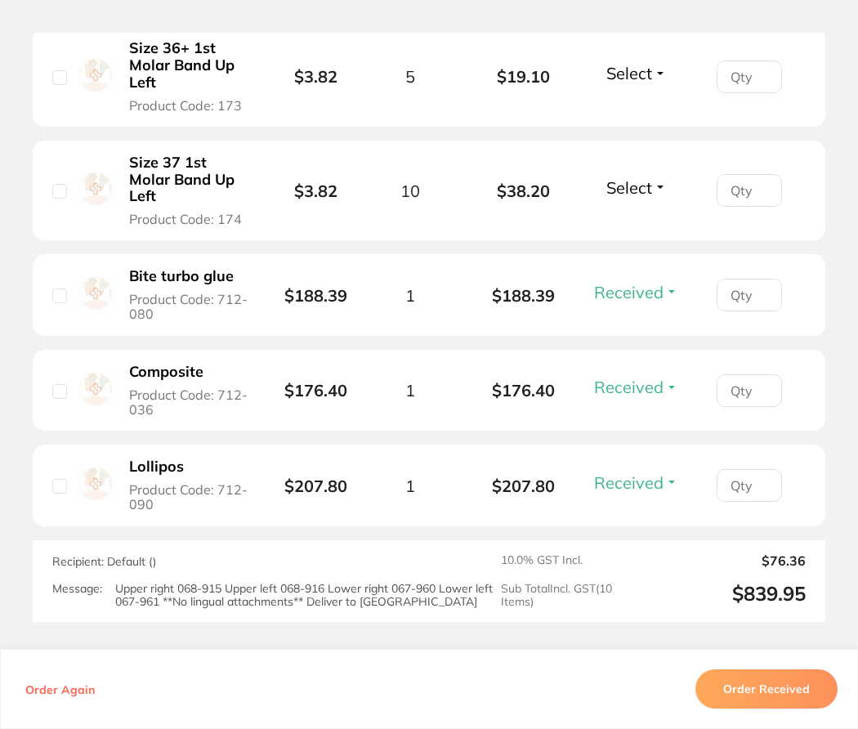
scroll to position [1111, 0]
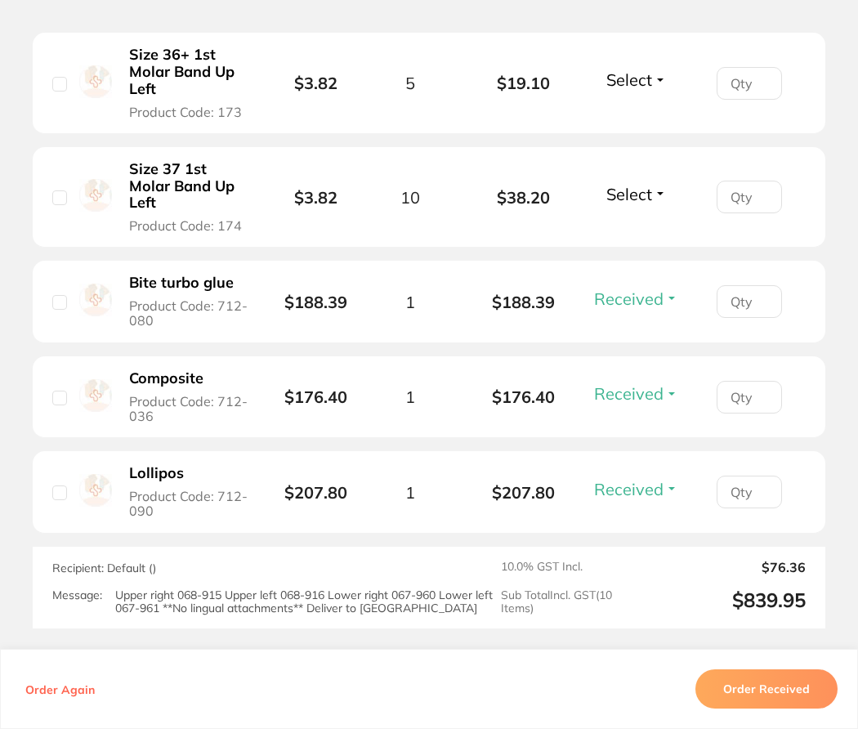
click at [727, 313] on input "number" at bounding box center [749, 301] width 65 height 33
type input "1"
click at [741, 414] on input "number" at bounding box center [749, 397] width 65 height 33
type input "1"
click at [741, 499] on input "number" at bounding box center [749, 492] width 65 height 33
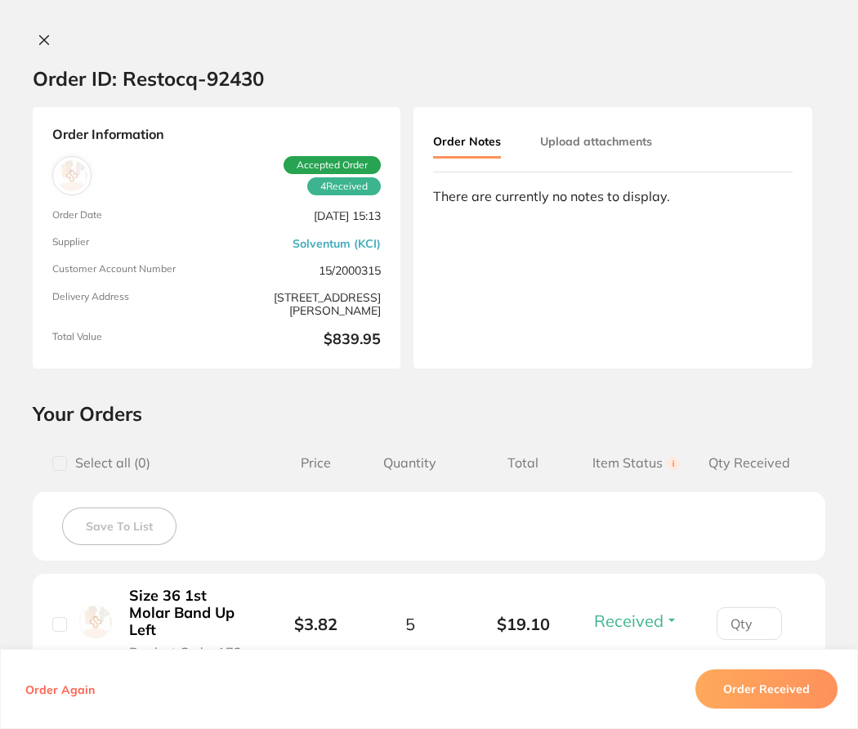
scroll to position [0, 0]
type input "1"
click at [606, 142] on button "Upload attachments" at bounding box center [596, 141] width 112 height 29
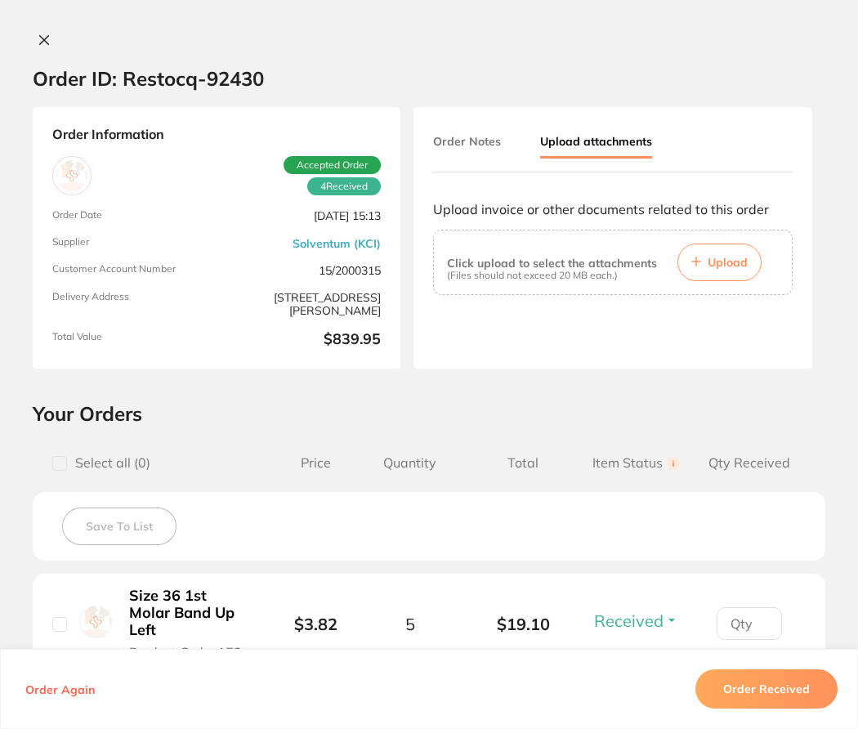
click at [718, 279] on button "Upload" at bounding box center [720, 263] width 84 height 38
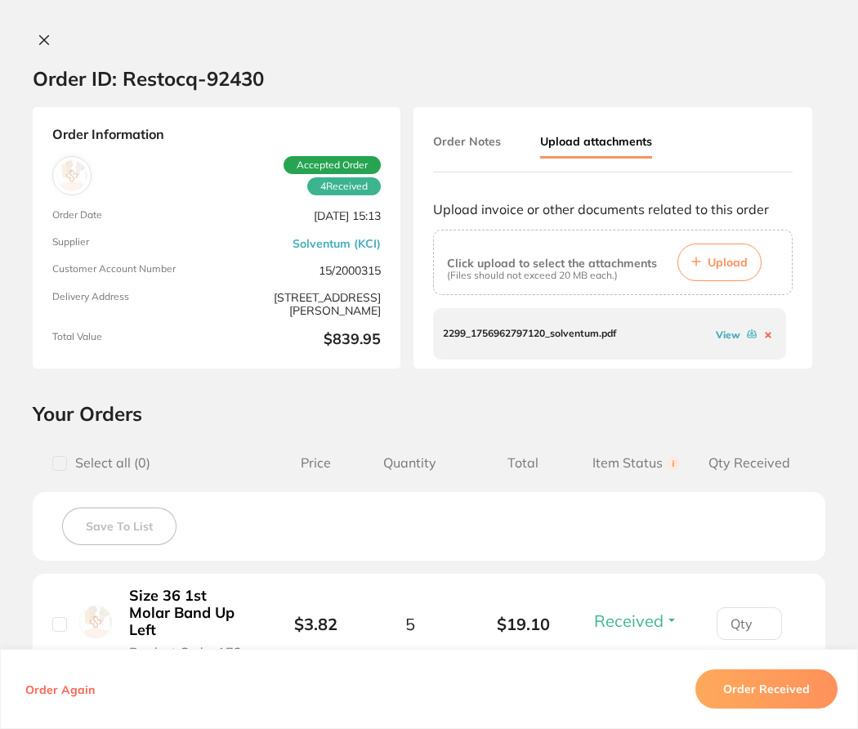
click at [43, 45] on icon at bounding box center [44, 40] width 9 height 9
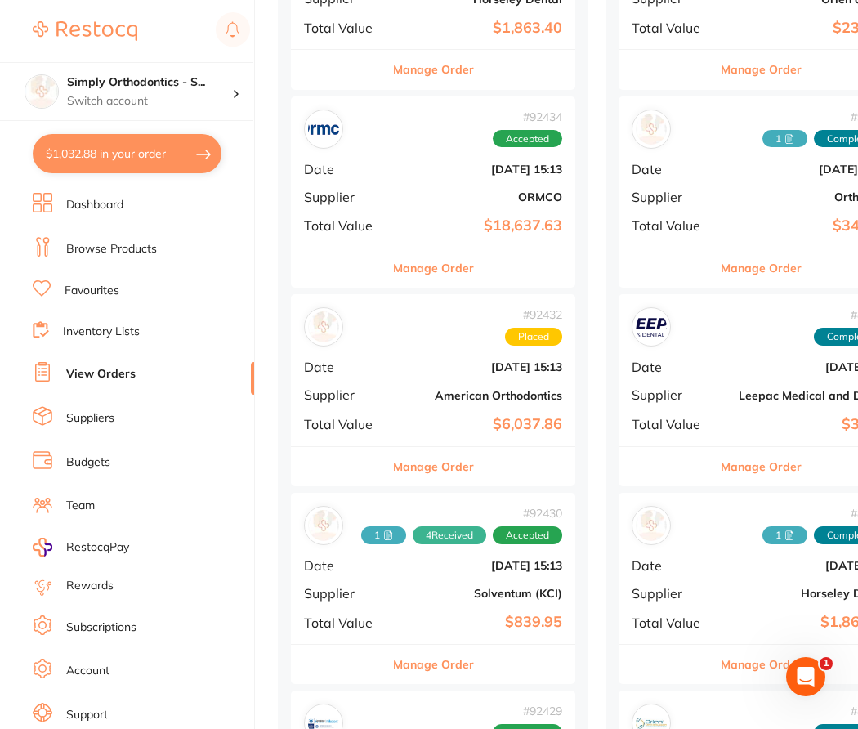
scroll to position [531, 0]
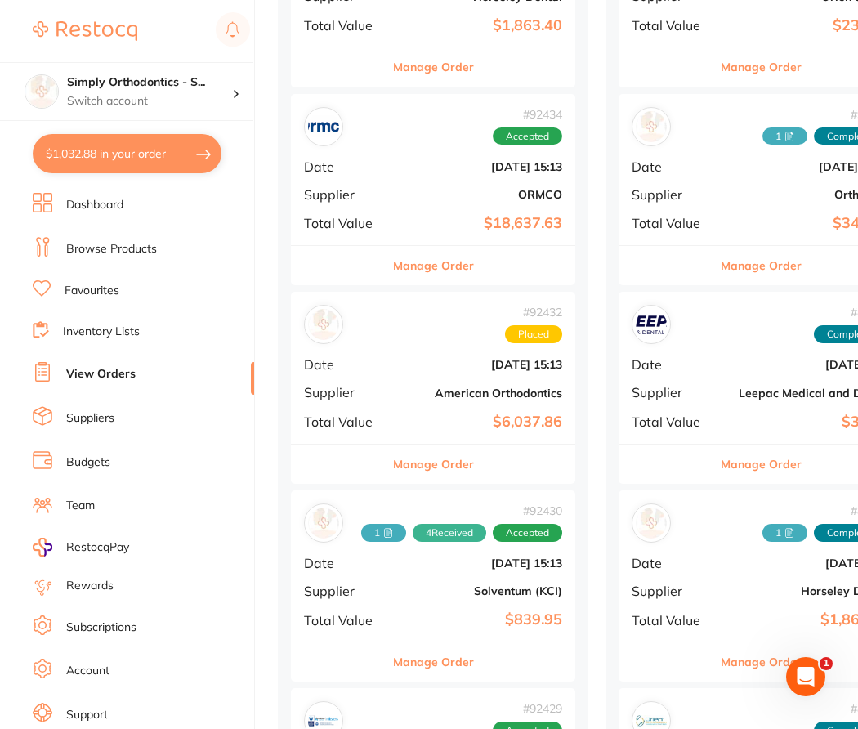
click at [426, 611] on b "$839.95" at bounding box center [480, 619] width 163 height 17
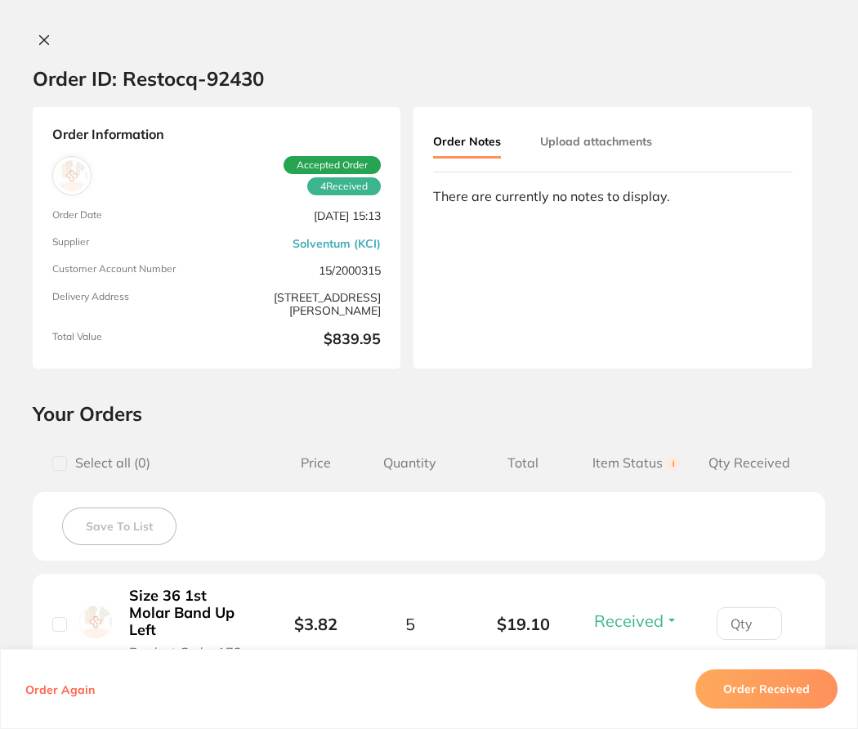
click at [612, 150] on button "Upload attachments" at bounding box center [596, 141] width 112 height 29
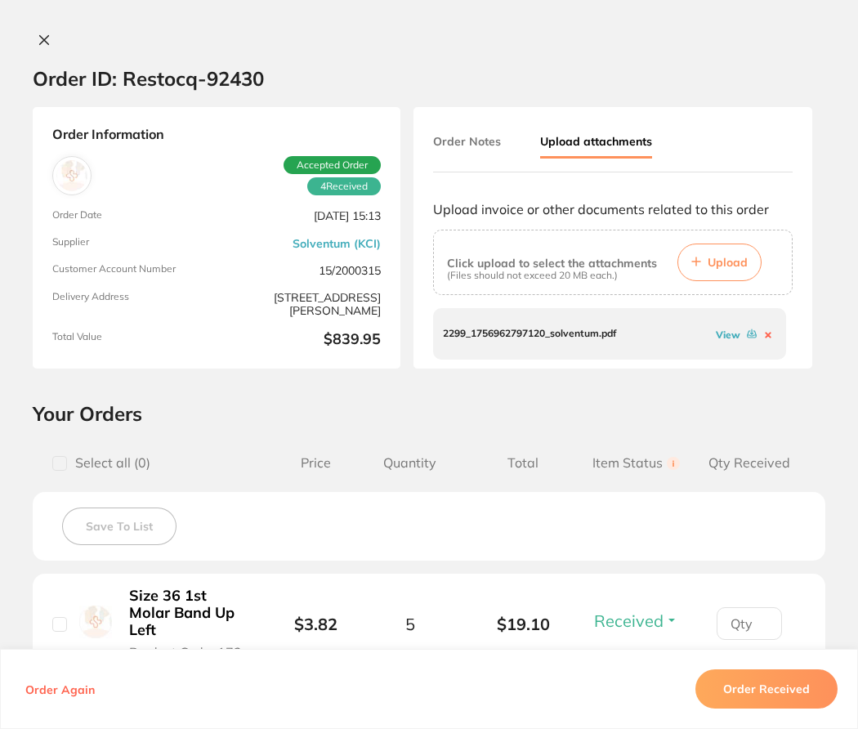
click at [38, 43] on icon at bounding box center [44, 40] width 13 height 13
